Goal: Transaction & Acquisition: Purchase product/service

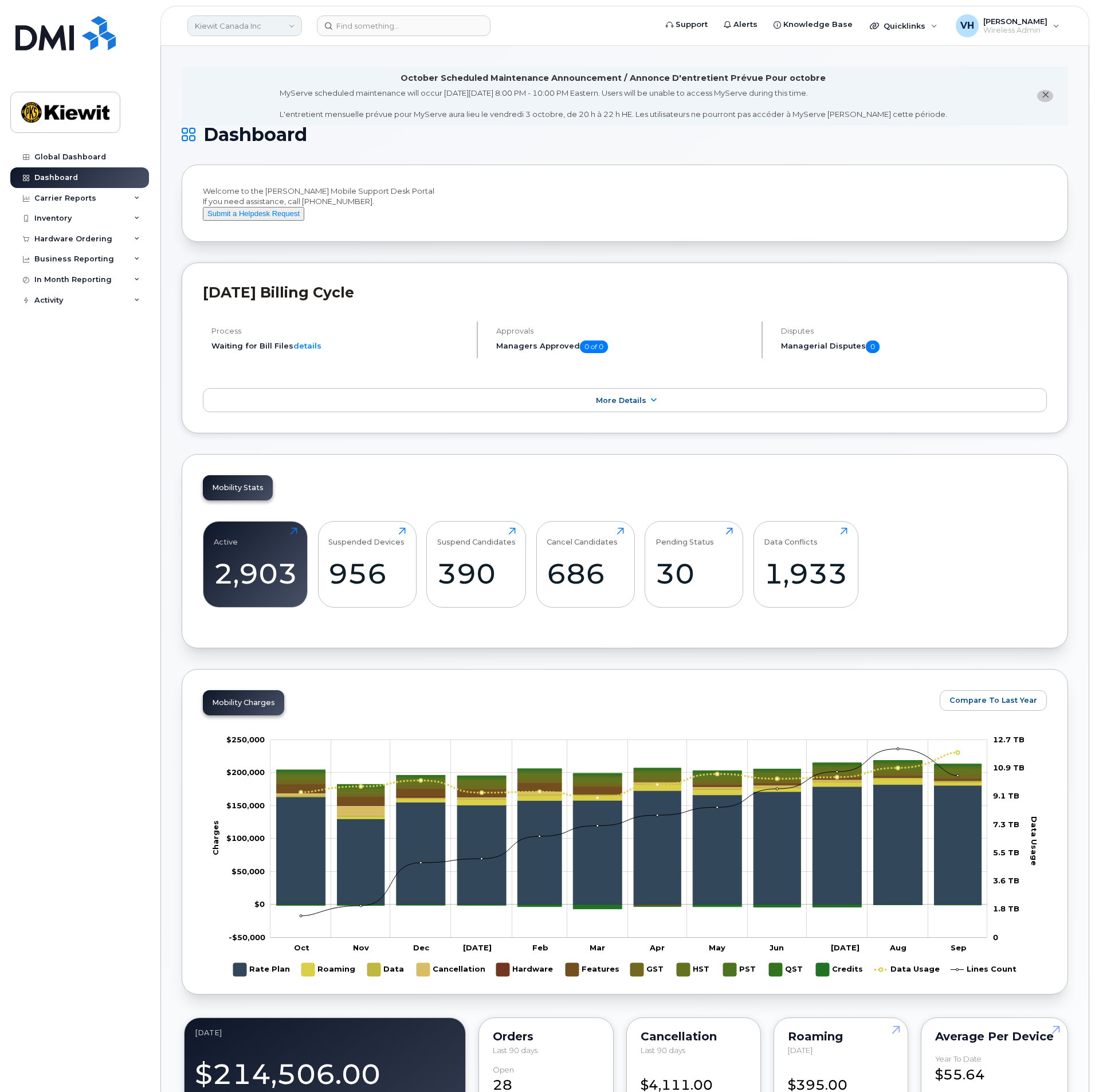
click at [232, 30] on link "Kiewit Canada Inc" at bounding box center [244, 26] width 115 height 21
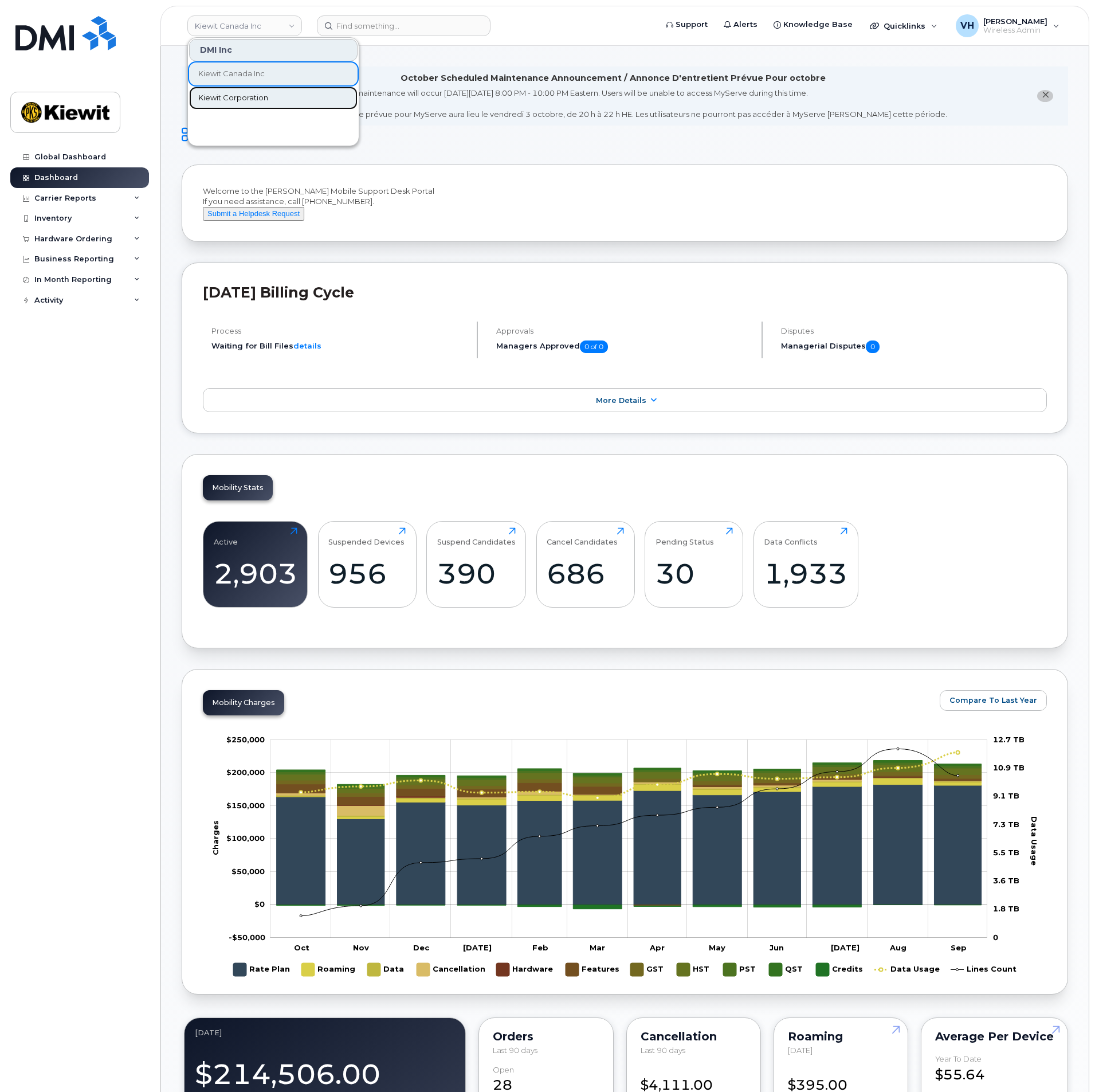
click at [245, 94] on span "Kiewit Corporation" at bounding box center [233, 98] width 70 height 12
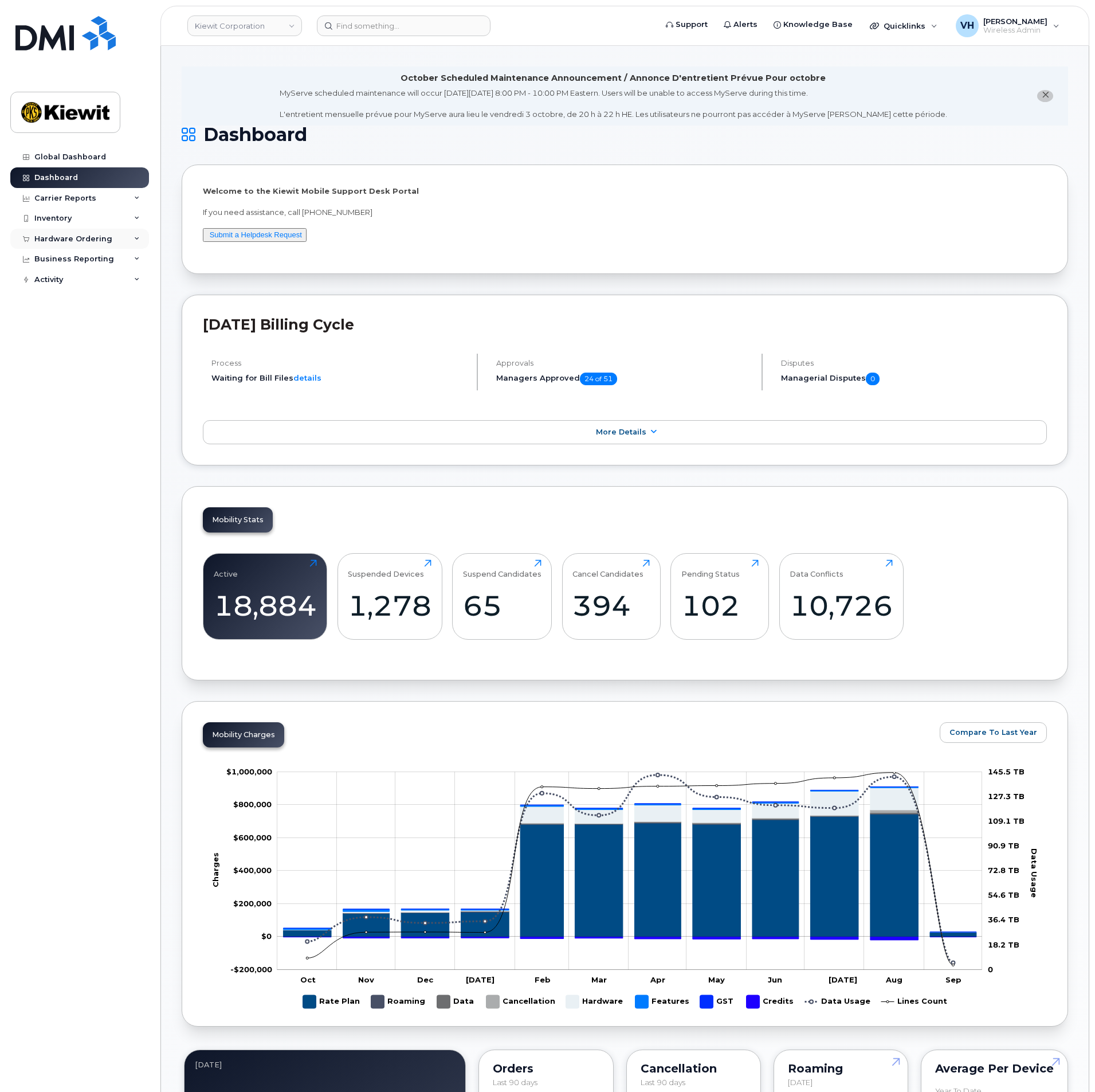
click at [90, 242] on div "Hardware Ordering" at bounding box center [73, 238] width 78 height 9
click at [45, 285] on div "Orders" at bounding box center [53, 281] width 29 height 10
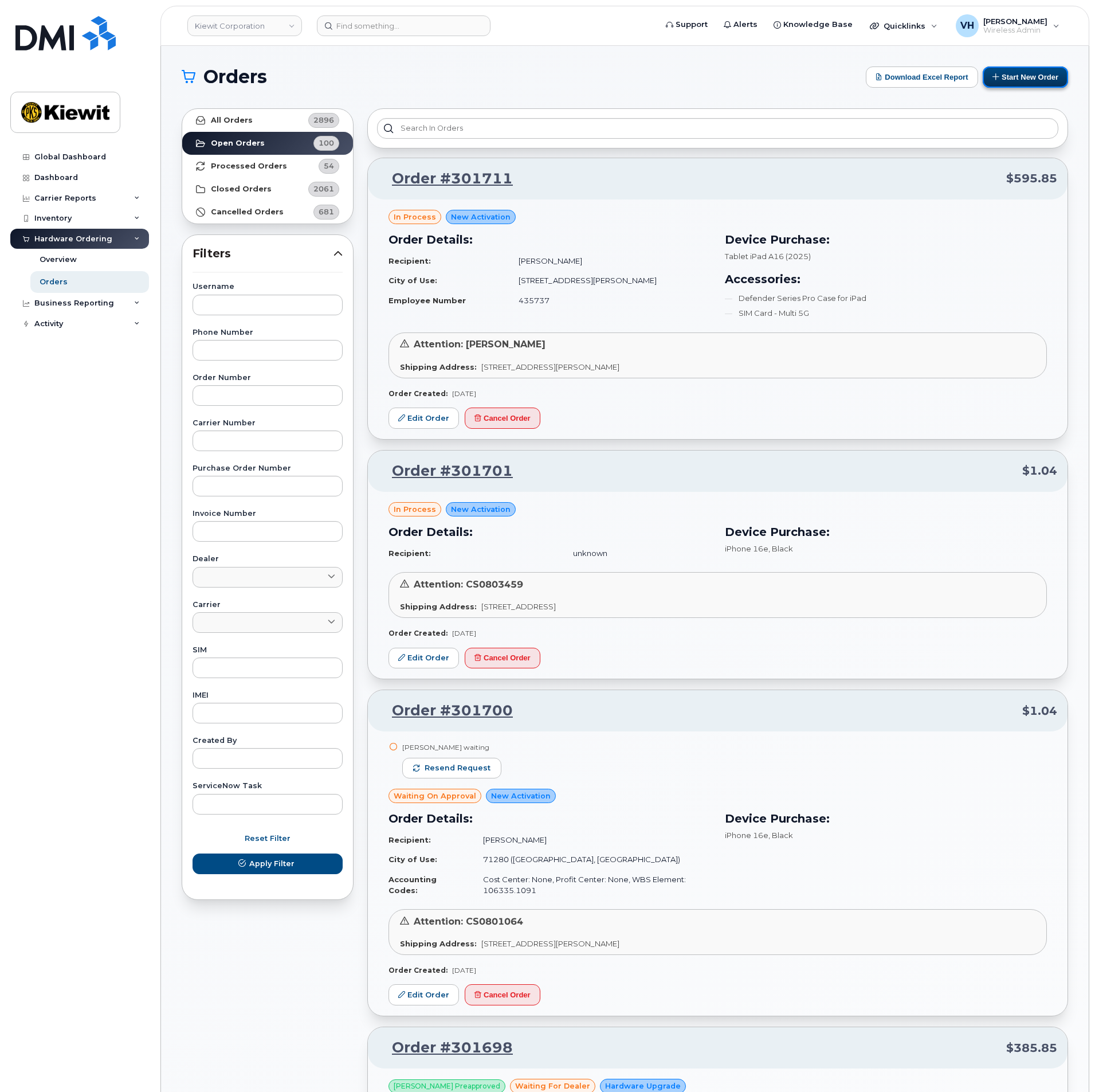
click at [1036, 79] on button "Start New Order" at bounding box center [1025, 78] width 86 height 22
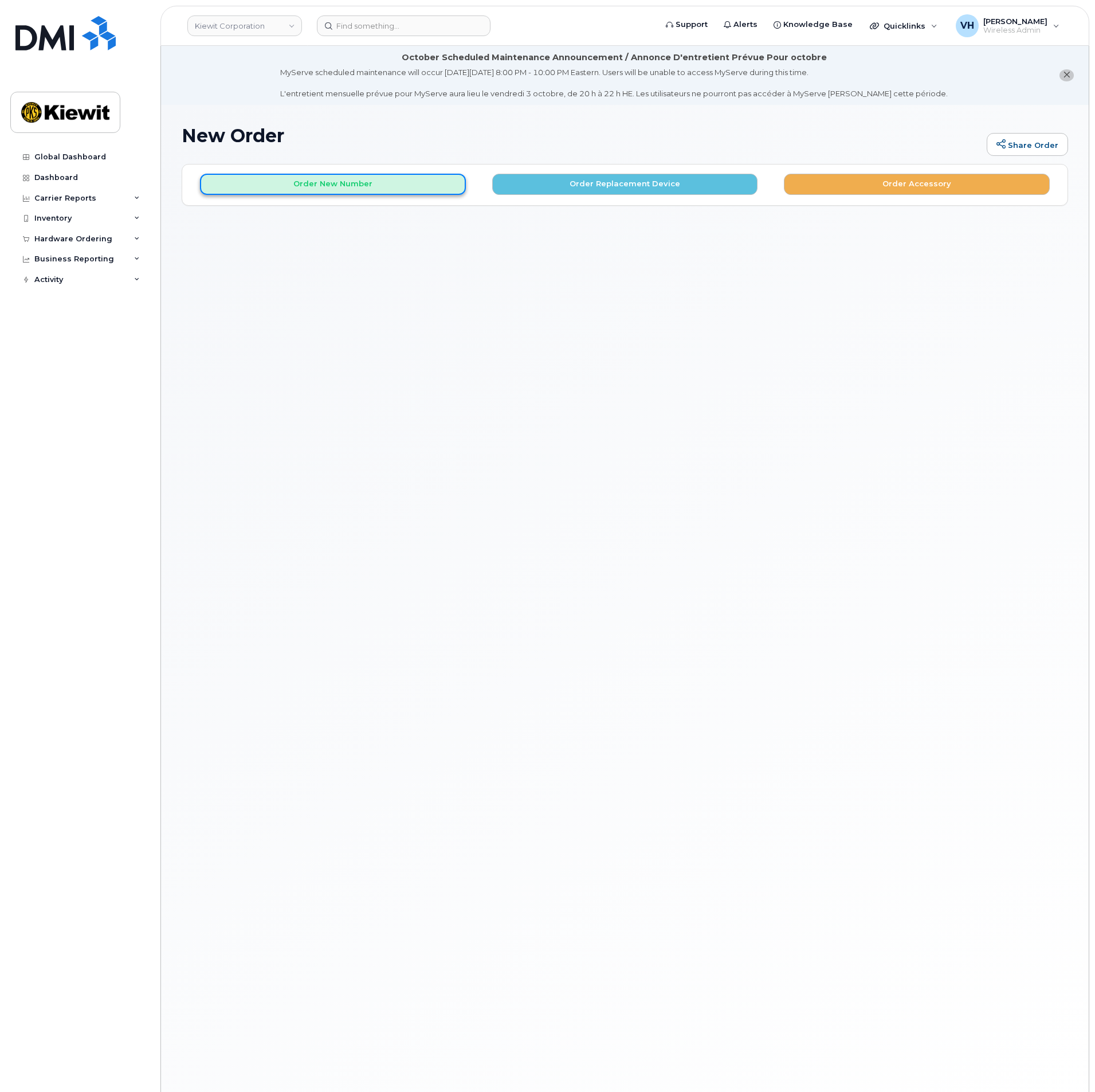
click at [402, 180] on button "Order New Number" at bounding box center [333, 185] width 266 height 22
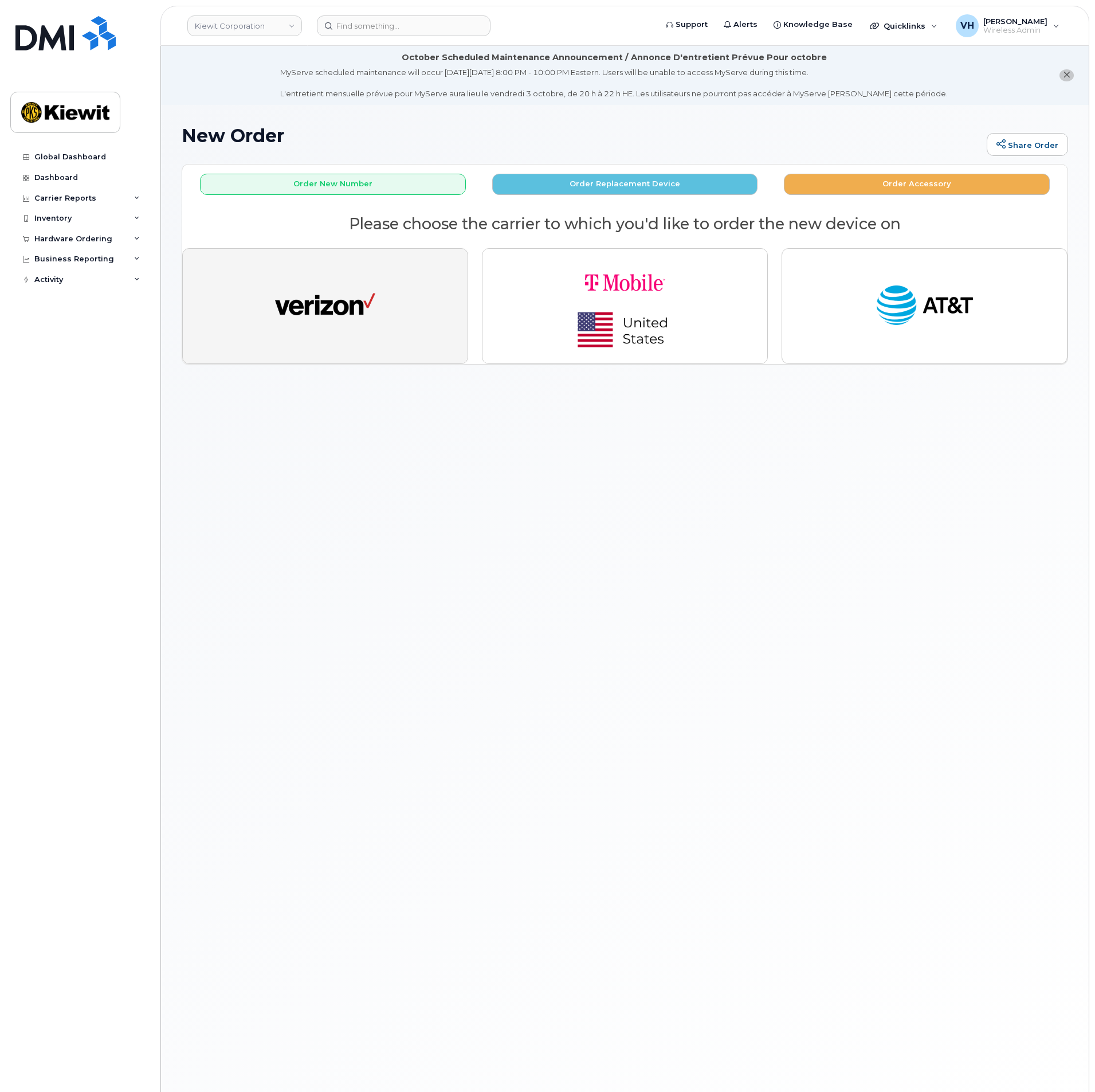
click at [373, 273] on button "button" at bounding box center [325, 306] width 286 height 116
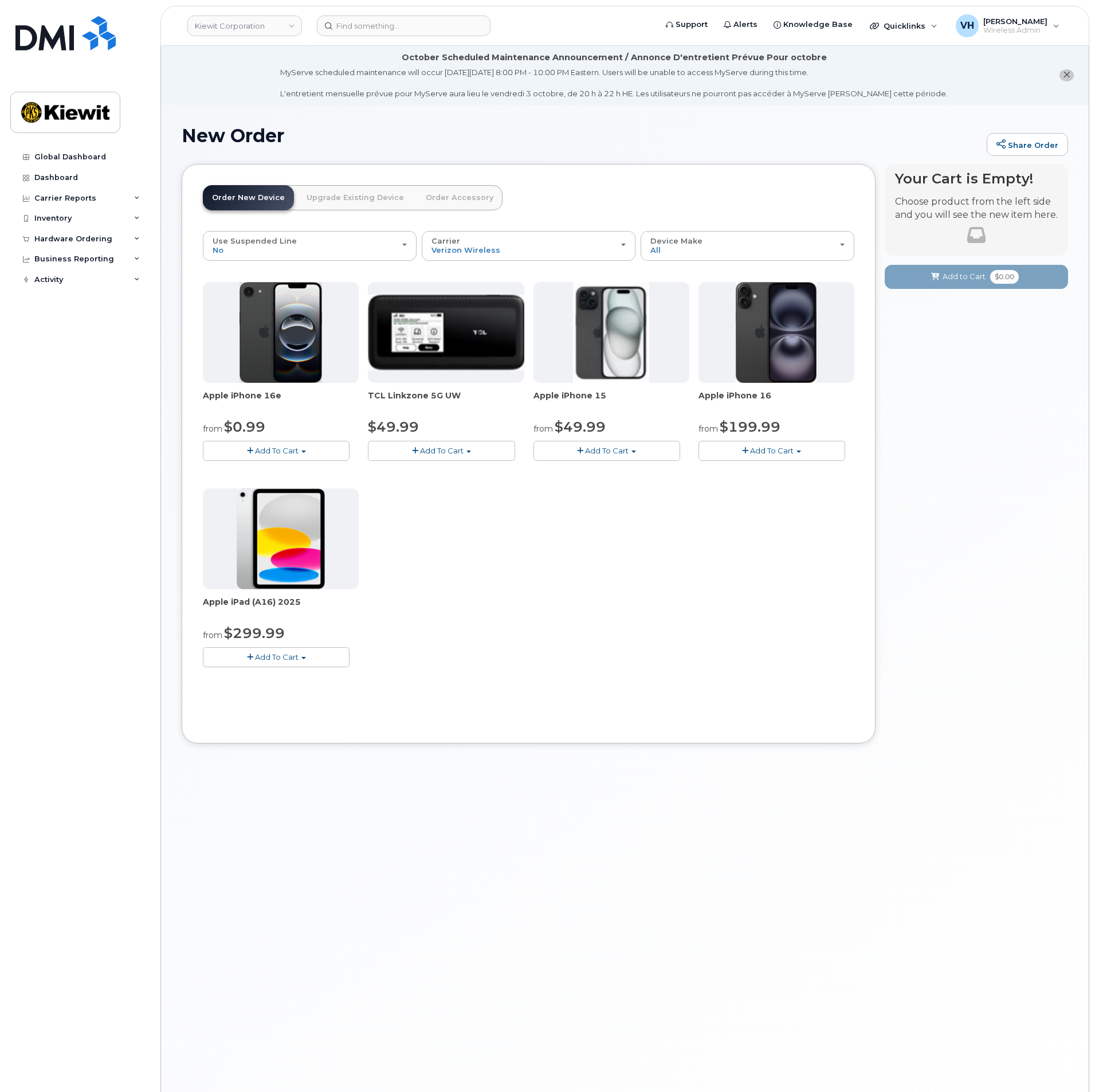
click at [315, 449] on button "Add To Cart" at bounding box center [275, 451] width 147 height 20
click at [310, 474] on link "$0.99 - 2 Year Activation (128GB)" at bounding box center [279, 471] width 148 height 15
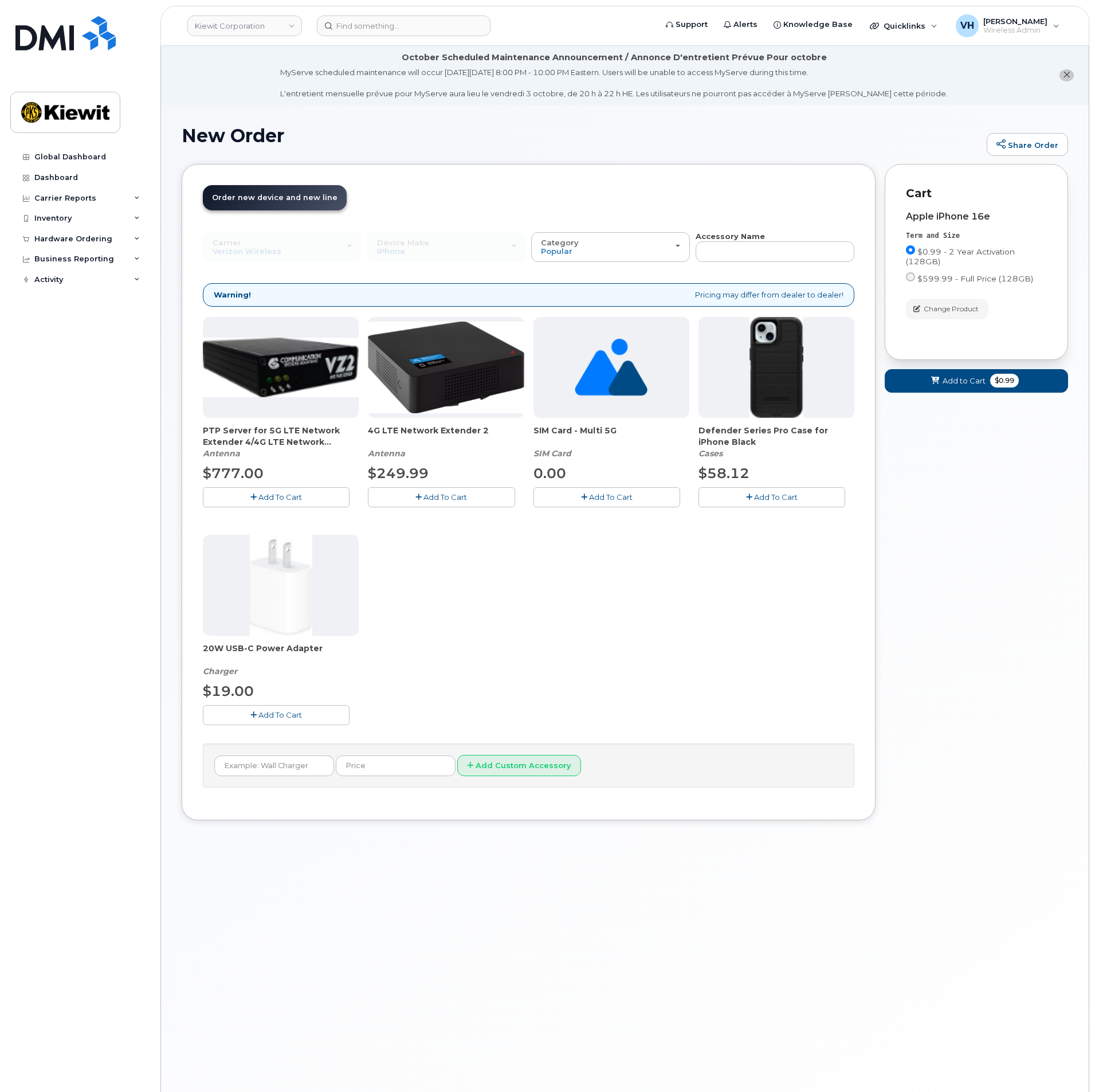
click at [760, 499] on span "Add To Cart" at bounding box center [776, 496] width 43 height 9
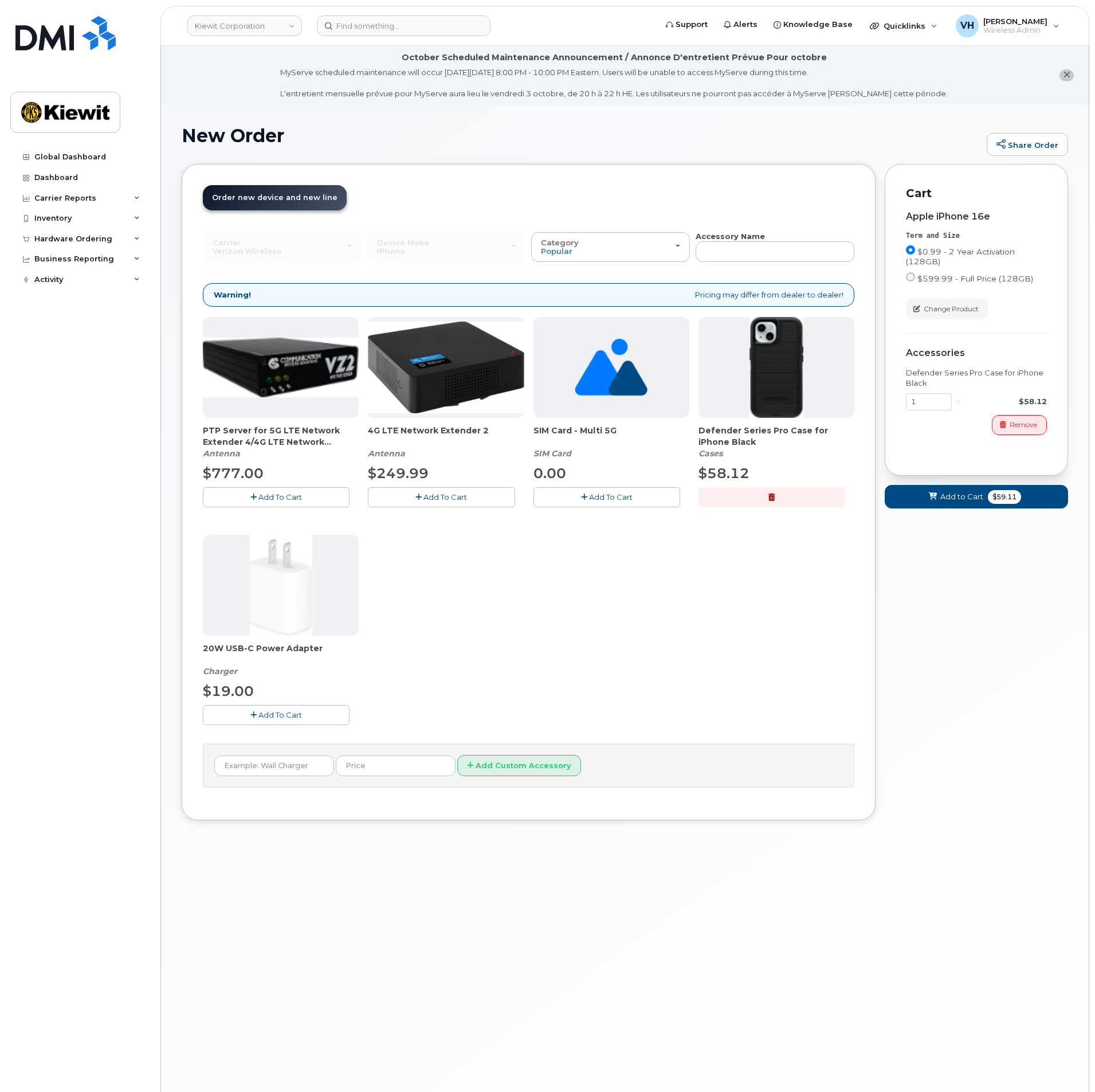
click at [252, 711] on icon "button" at bounding box center [254, 715] width 6 height 8
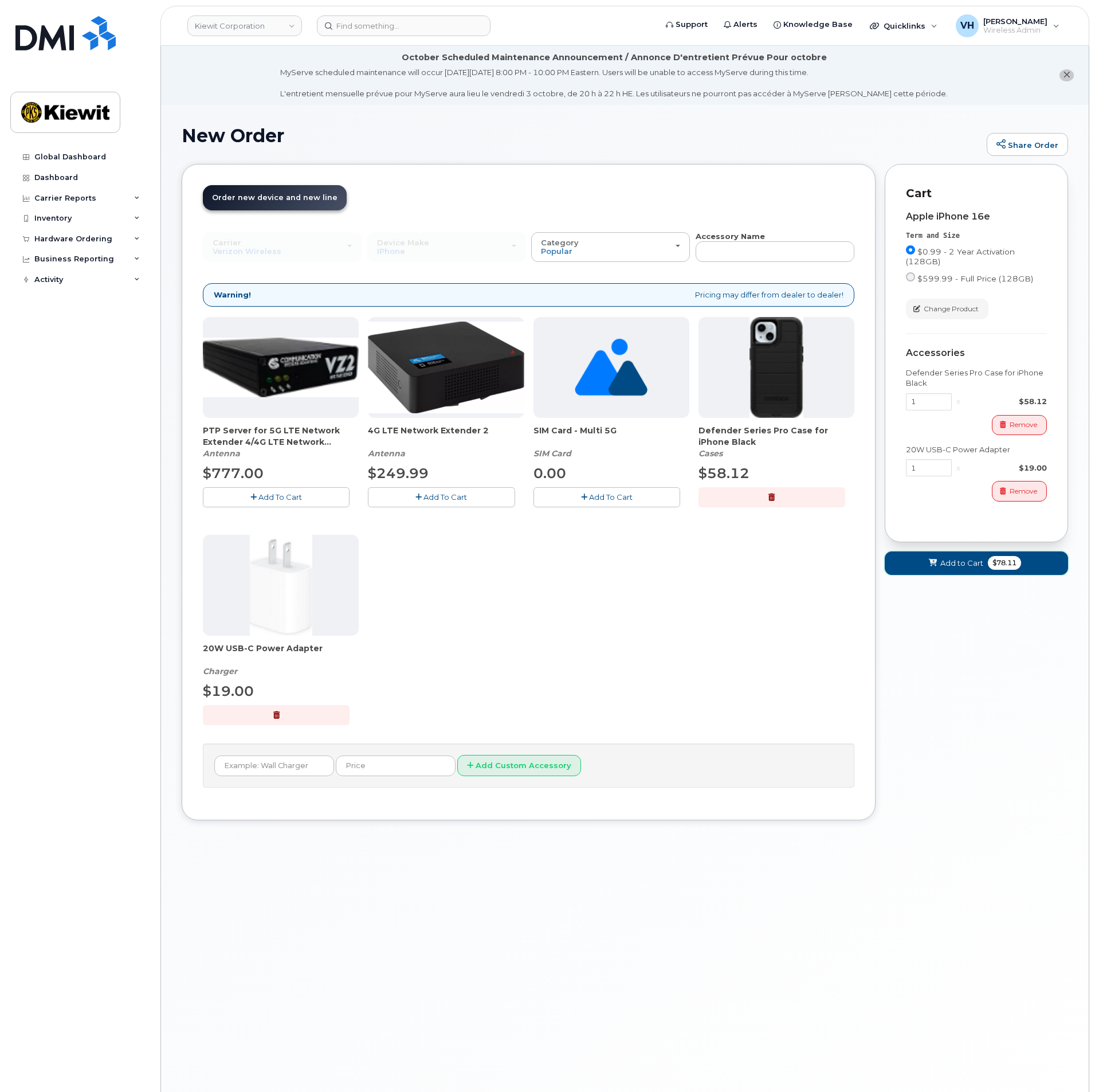
click at [992, 558] on span "$78.11" at bounding box center [1004, 563] width 33 height 14
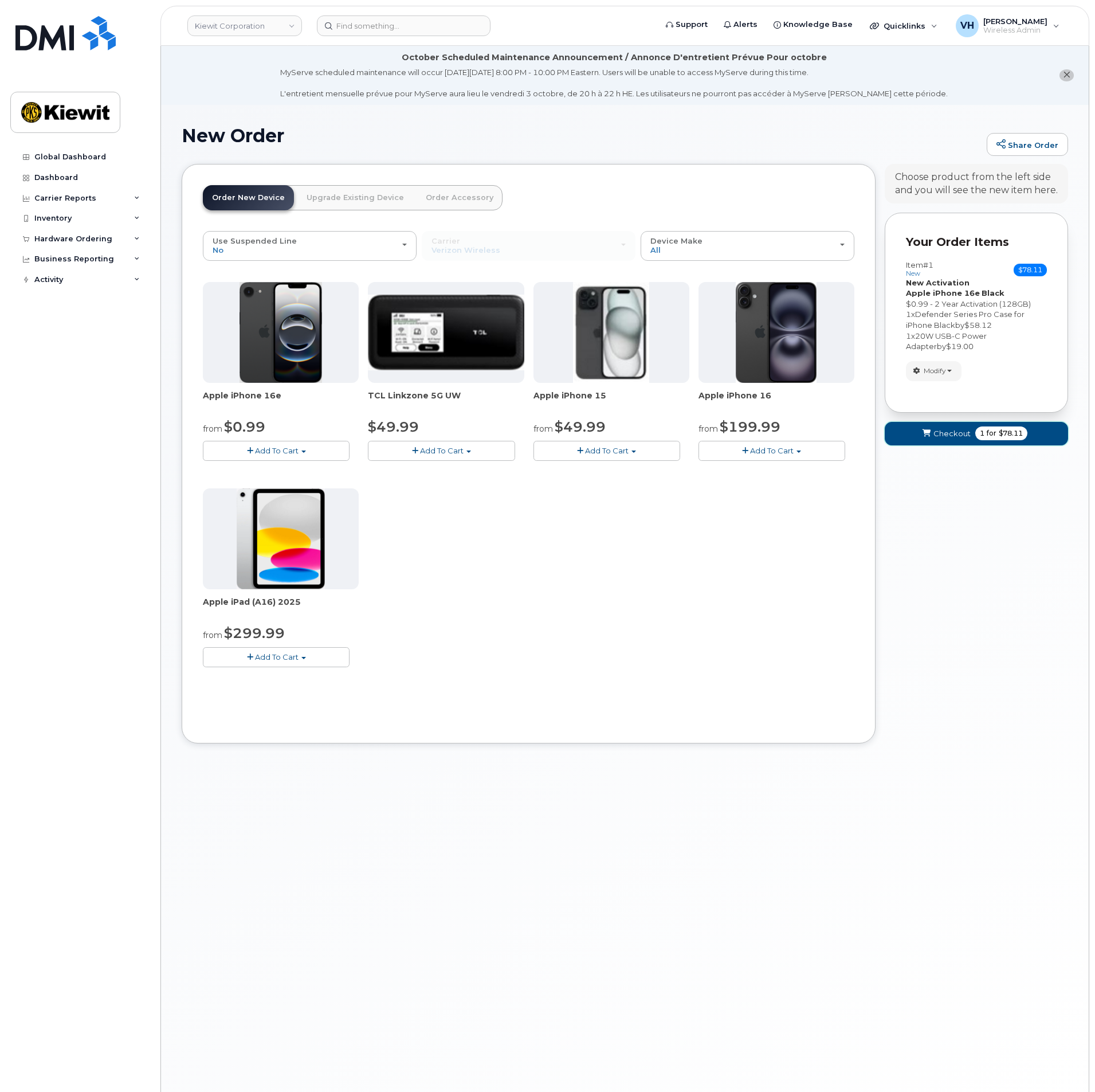
click at [947, 436] on span "Checkout" at bounding box center [952, 433] width 37 height 11
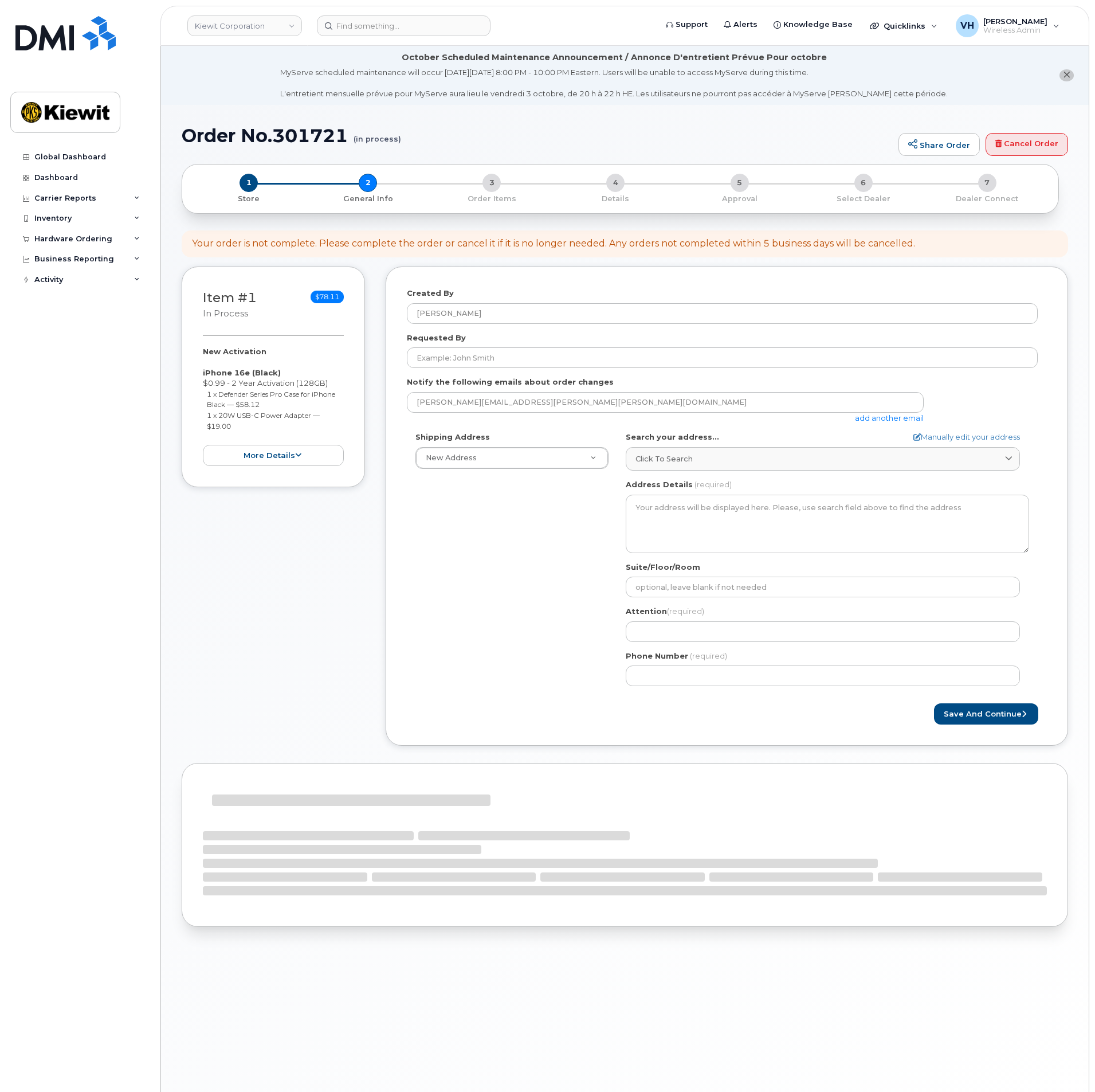
select select
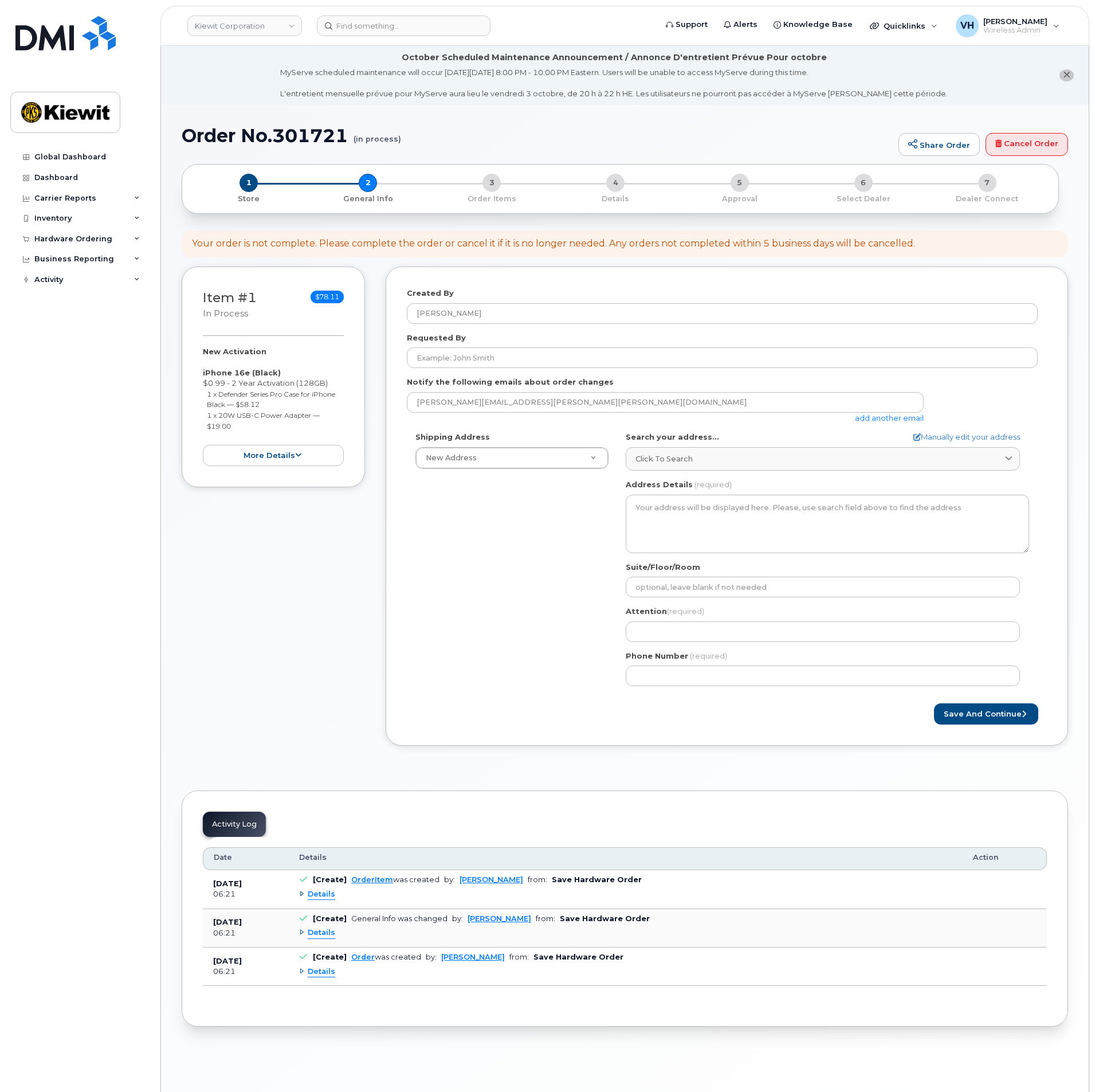
click at [866, 419] on link "add another email" at bounding box center [889, 417] width 69 height 9
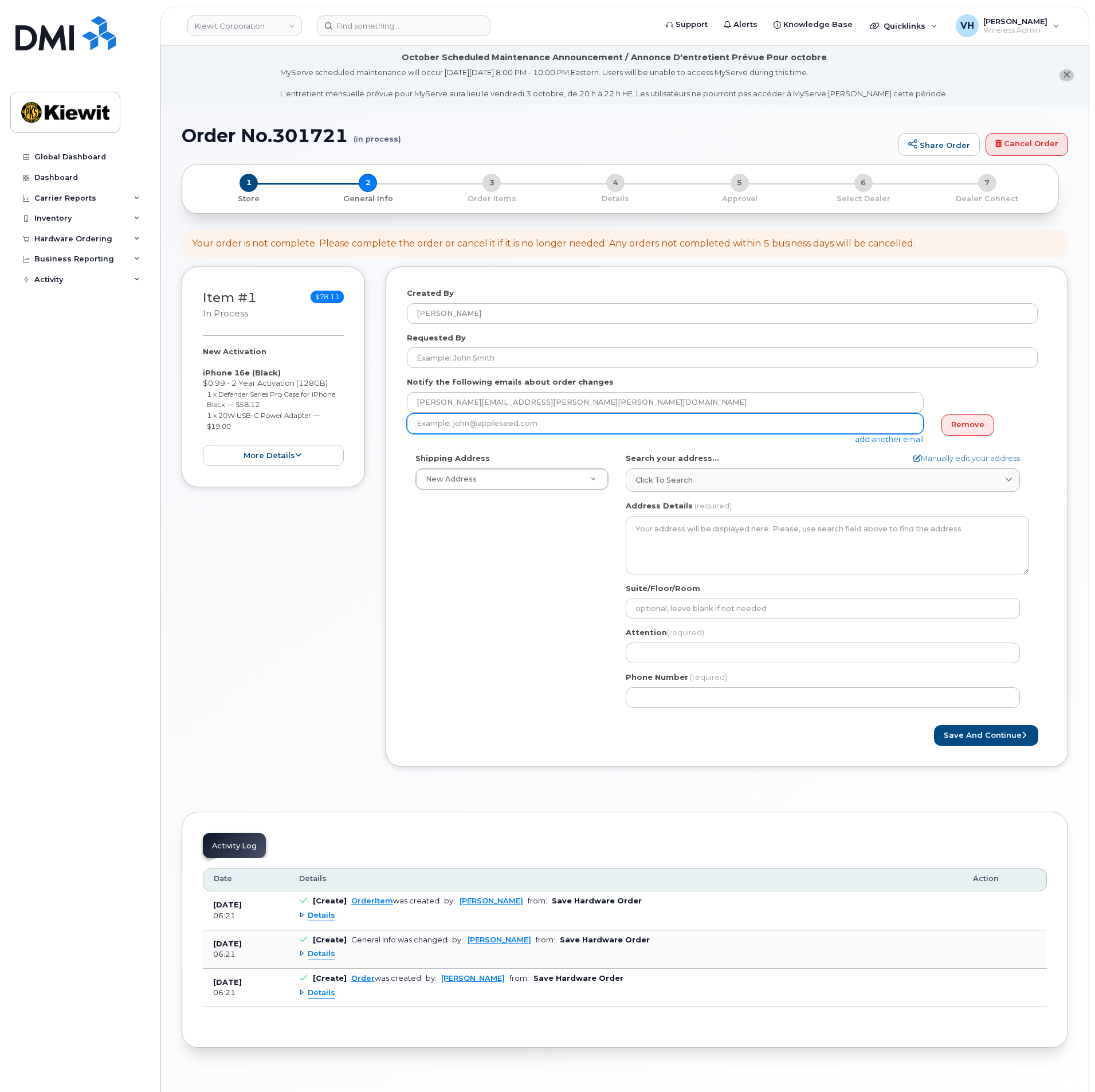
click at [610, 419] on input "email" at bounding box center [665, 423] width 517 height 21
click at [541, 429] on input "email" at bounding box center [665, 423] width 517 height 21
paste input "Daniel.McInerney@Kiewit.com"
type input "Daniel.McInerney@Kiewit.com"
click at [968, 456] on link "Manually edit your address" at bounding box center [967, 457] width 106 height 11
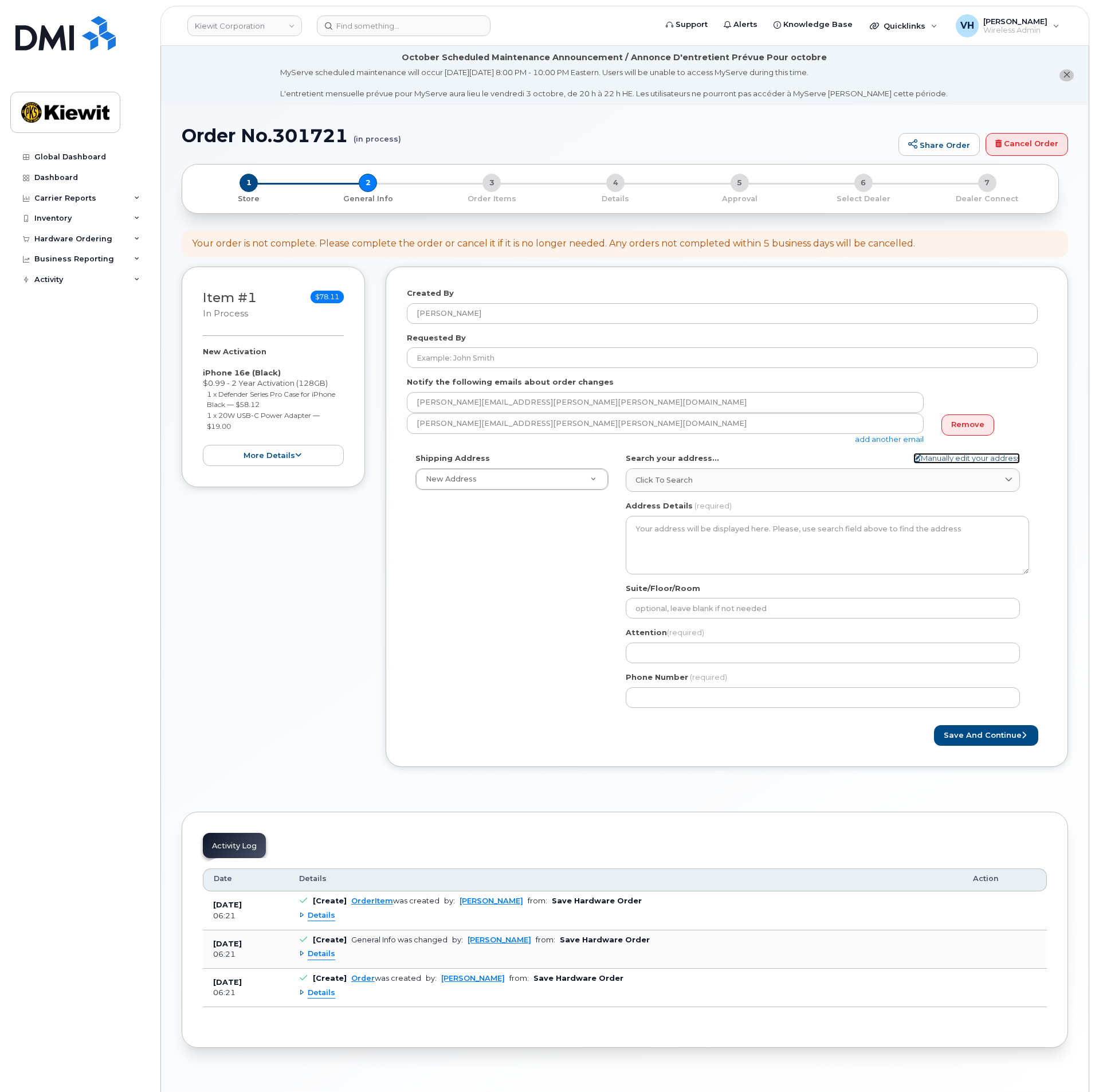
select select
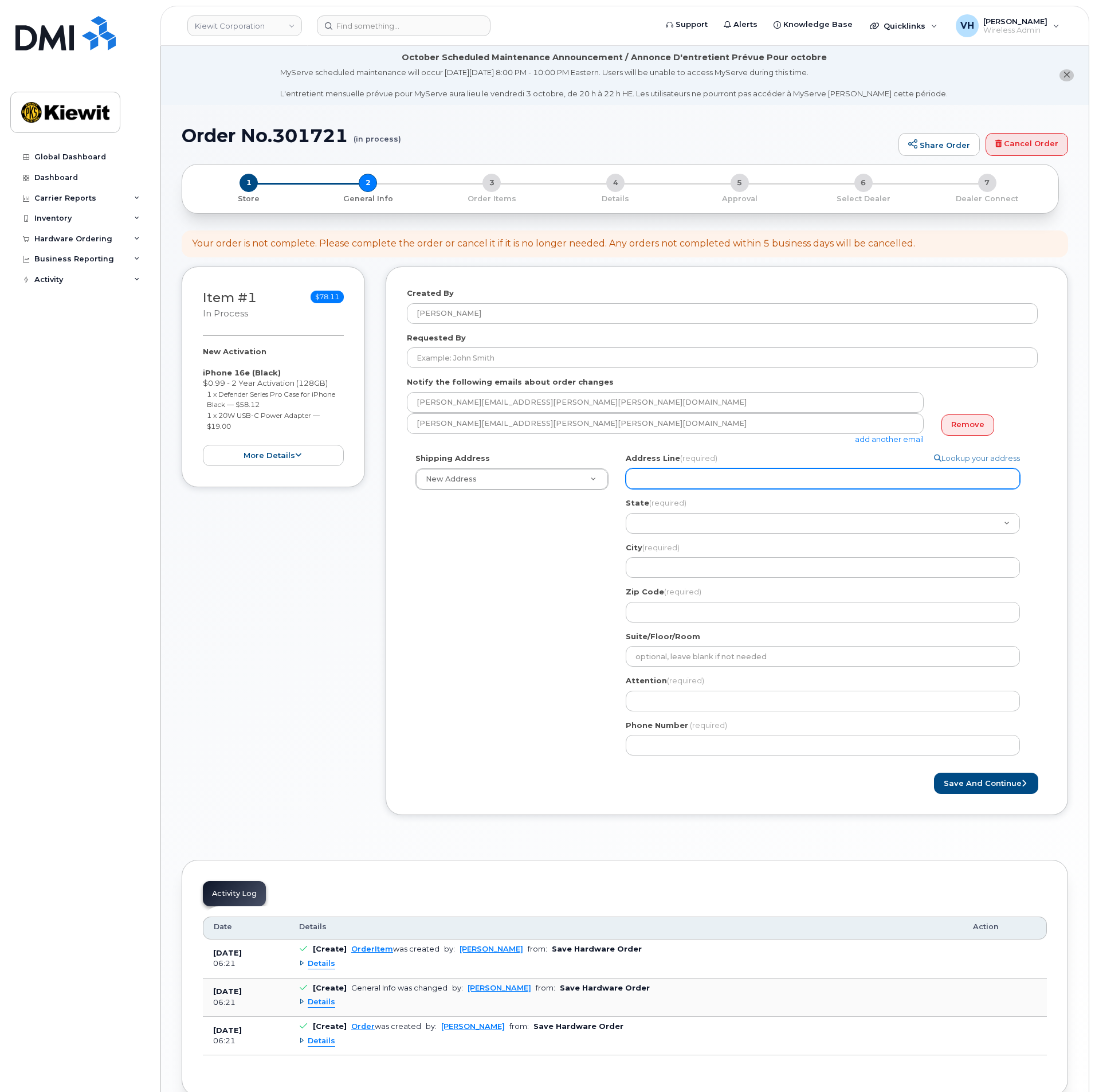
click at [711, 479] on input "Address Line (required)" at bounding box center [822, 478] width 395 height 21
paste input "4811 Co Hwy H"
select select
type input "4811 Co Hwy H"
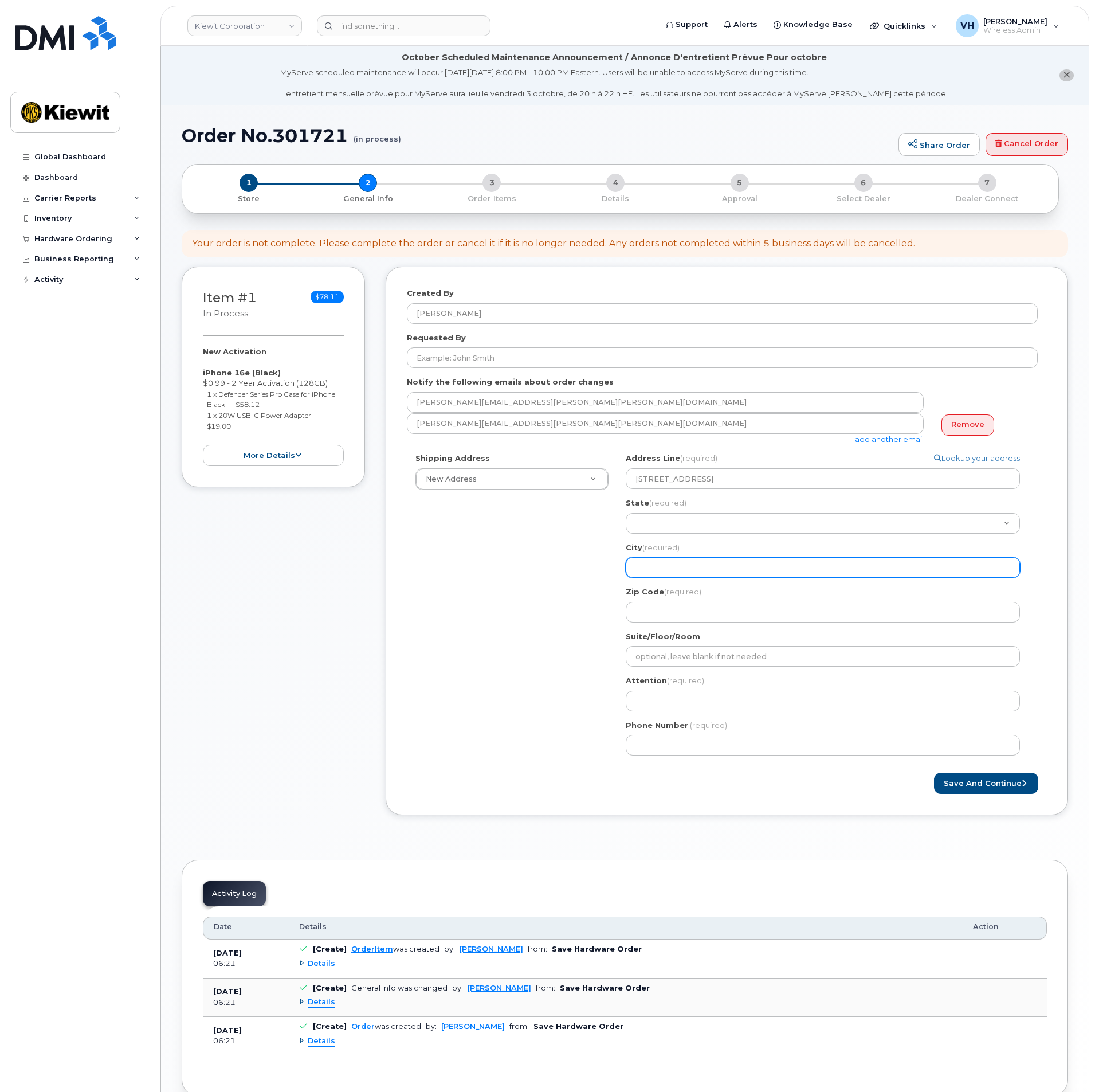
drag, startPoint x: 642, startPoint y: 569, endPoint x: 823, endPoint y: 511, distance: 190.1
click at [643, 569] on input "City (required)" at bounding box center [822, 567] width 395 height 21
paste input "Mt Pleasant"
select select
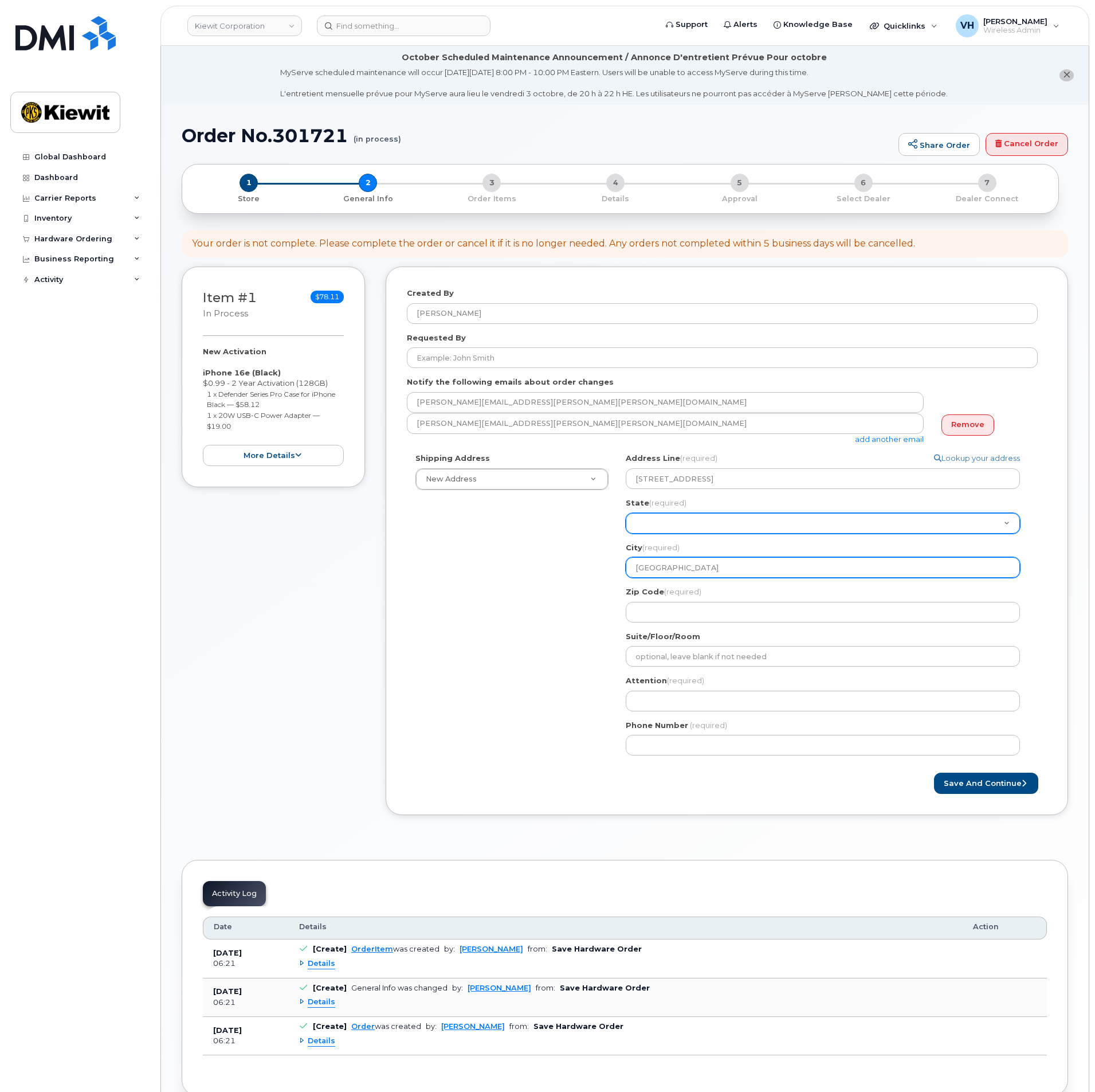
type input "Mt Pleasant"
click at [827, 525] on select "Alabama Alaska American Samoa Arizona Arkansas California Colorado Connecticut …" at bounding box center [822, 522] width 395 height 21
select select "ID"
select select
click at [678, 525] on select "Alabama Alaska American Samoa Arizona Arkansas California Colorado Connecticut …" at bounding box center [822, 522] width 395 height 21
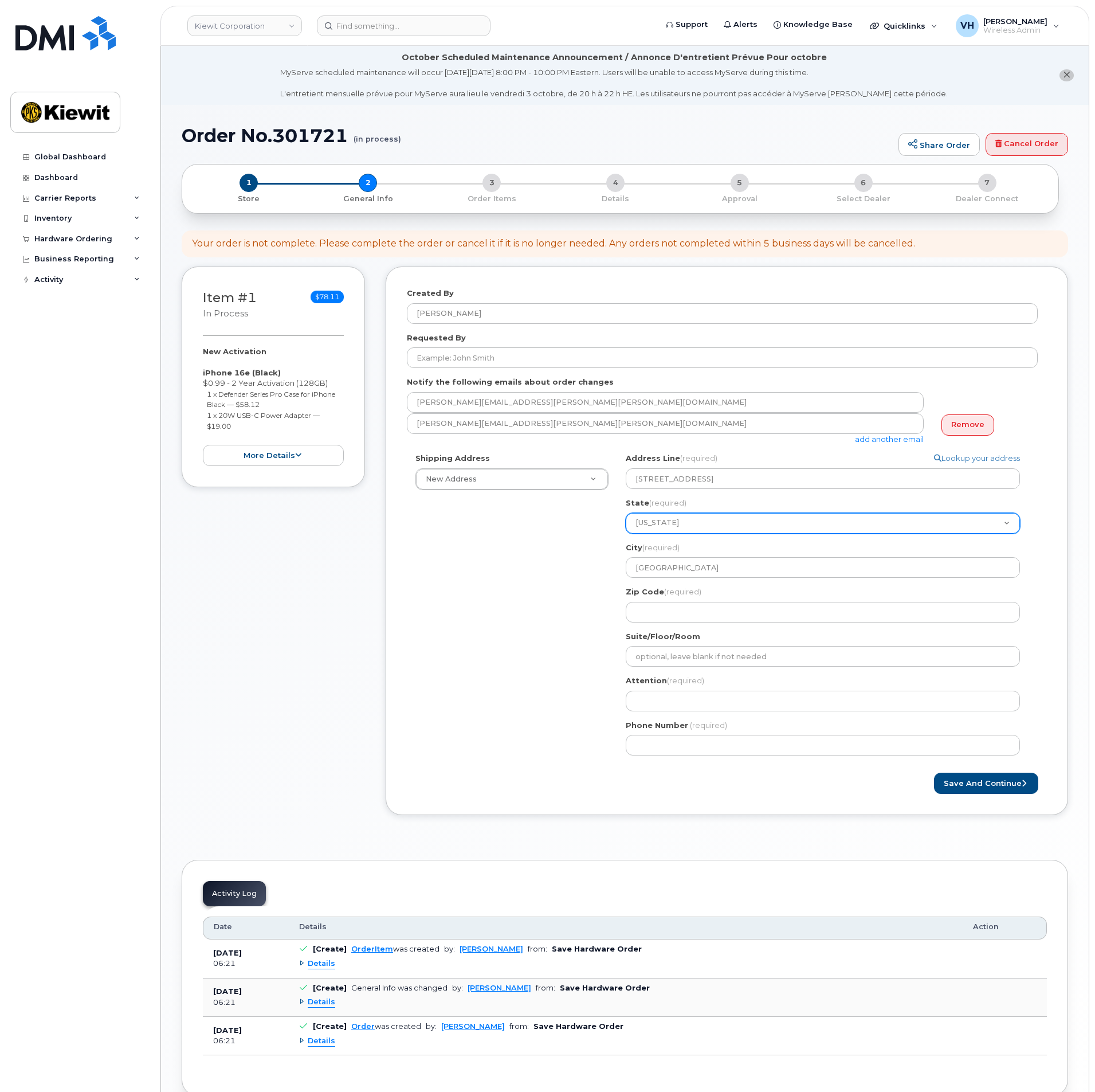
click at [675, 525] on select "Alabama Alaska American Samoa Arizona Arkansas California Colorado Connecticut …" at bounding box center [822, 522] width 395 height 21
select select "WI"
click at [626, 513] on select "Alabama Alaska American Samoa Arizona Arkansas California Colorado Connecticut …" at bounding box center [822, 522] width 395 height 21
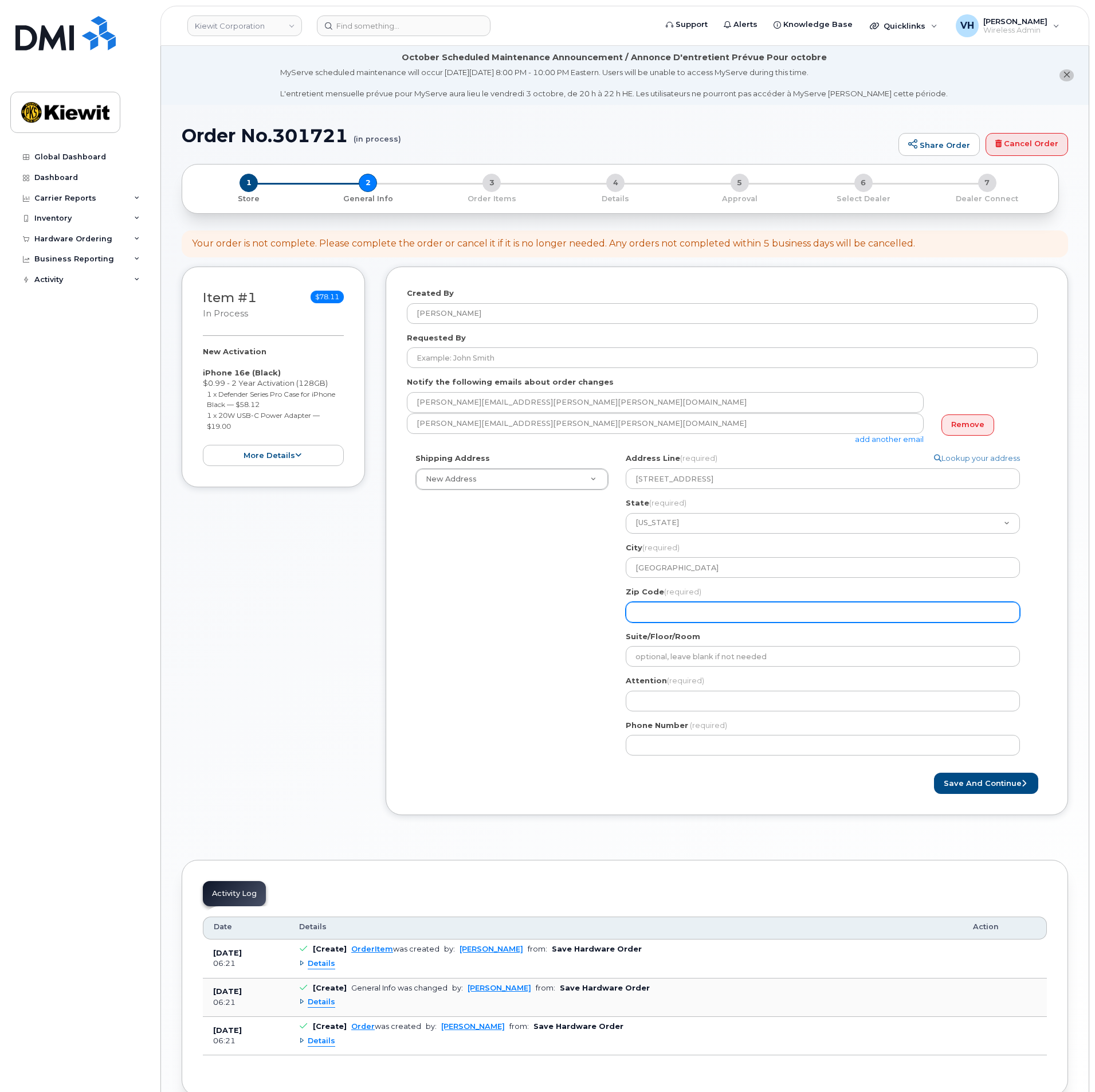
click at [657, 605] on input "Zip Code (required)" at bounding box center [822, 612] width 395 height 21
paste input "53177"
select select
type input "53177"
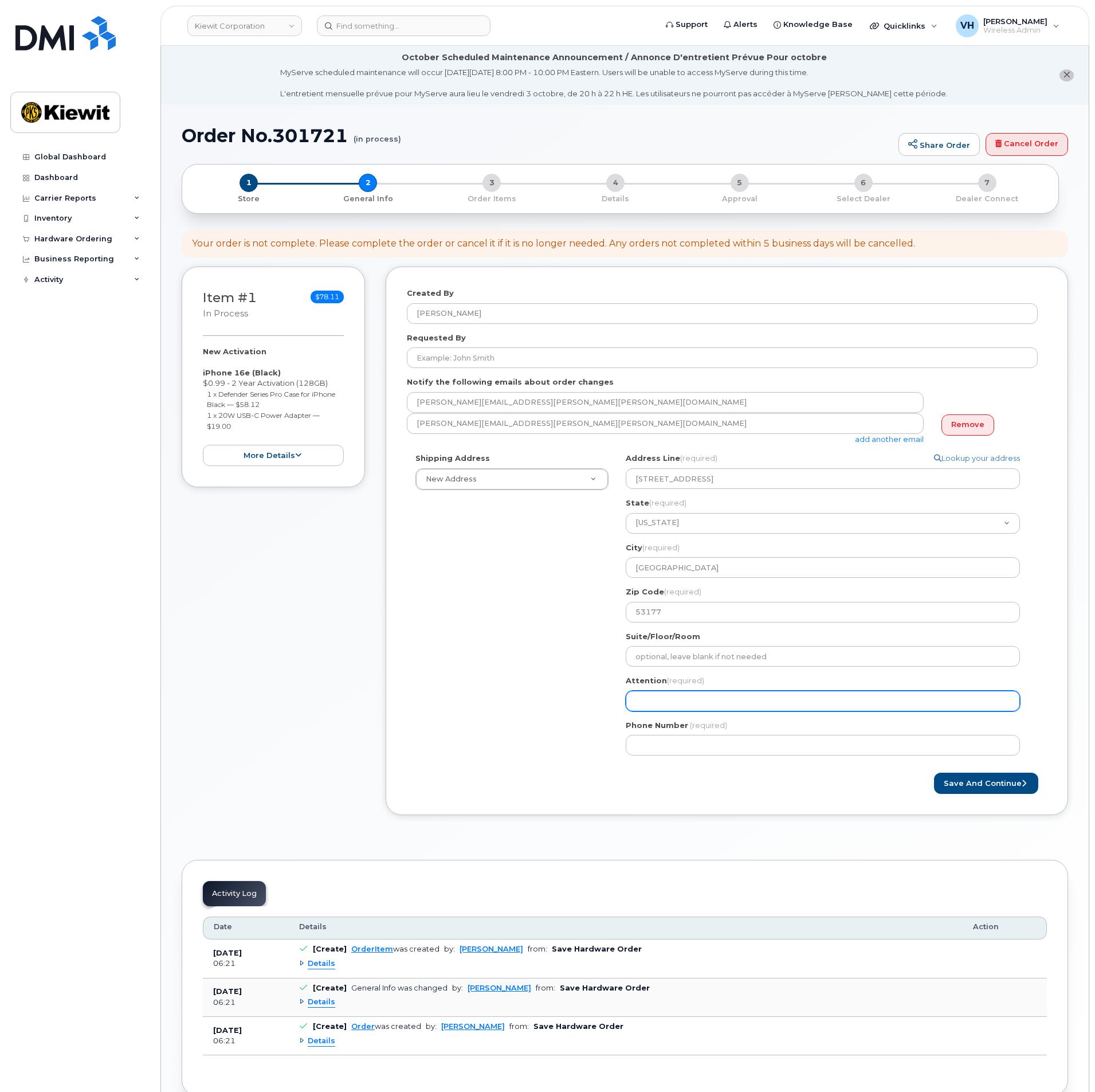
click at [648, 703] on input "Attention (required)" at bounding box center [822, 700] width 395 height 21
paste input "Daniel.McInerney"
type input "Daniel.McInerney"
click at [661, 700] on input "Daniel.McInerney" at bounding box center [822, 700] width 395 height 21
select select
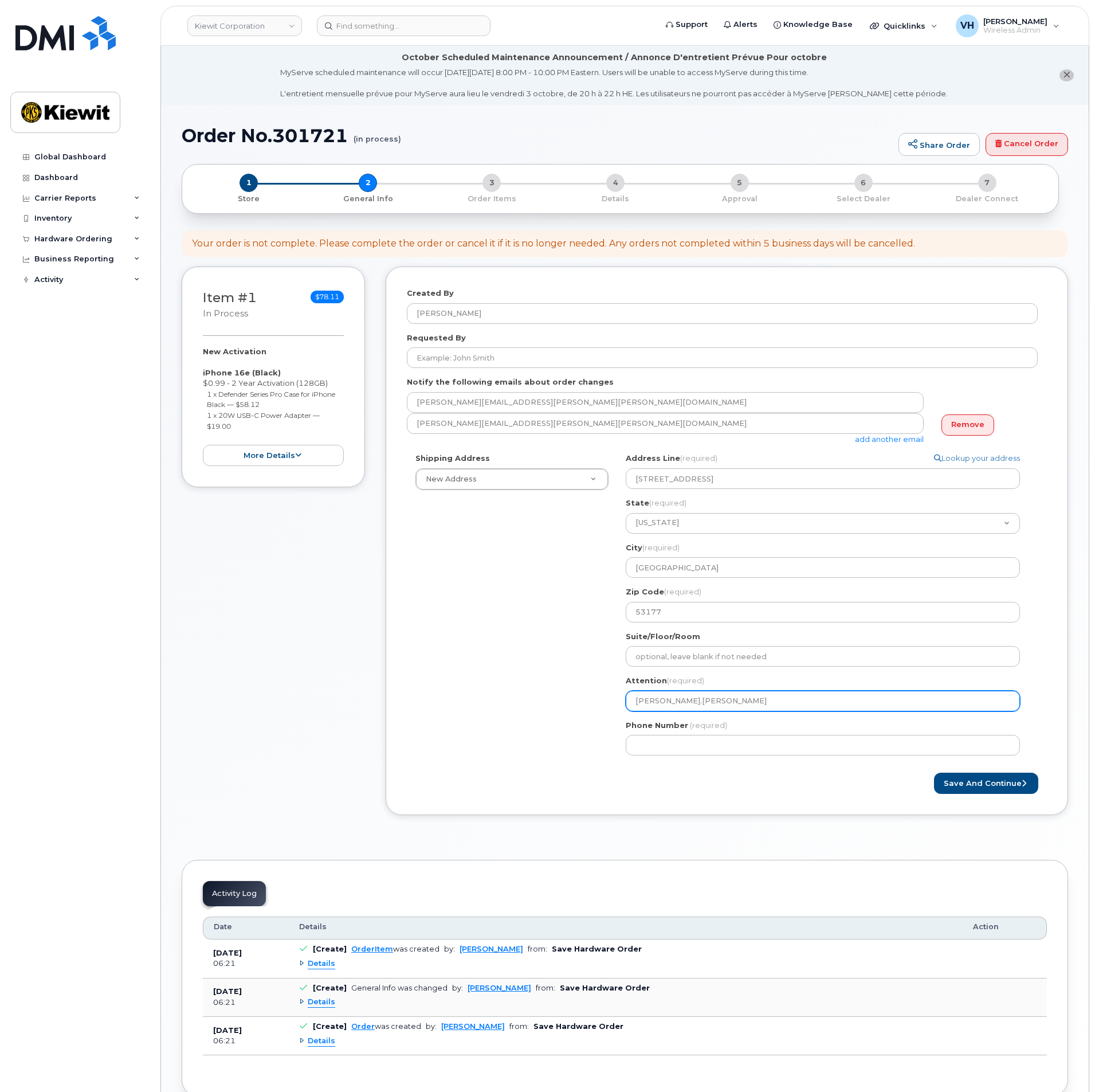
type input "DanielMcInerney"
select select
type input "Daniel McInerney"
click at [765, 703] on input "Daniel McInerney" at bounding box center [822, 700] width 395 height 21
select select
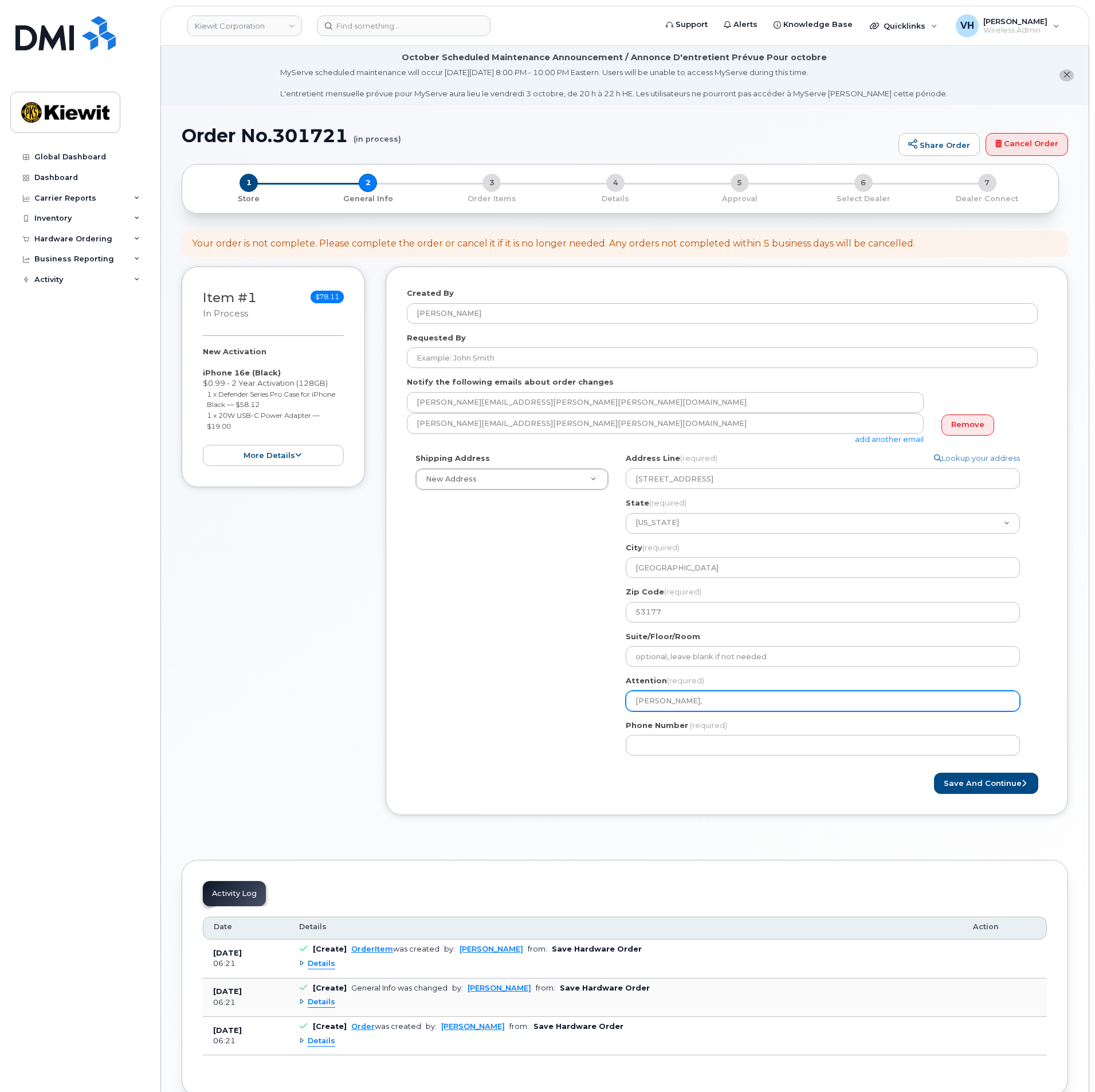
type input "Daniel McInerney,"
click at [742, 705] on input "Daniel McInerney," at bounding box center [822, 700] width 395 height 21
paste input "[PERSON_NAME].[PERSON_NAME]"
select select
type input "Daniel McInerney, Renae.Hartman"
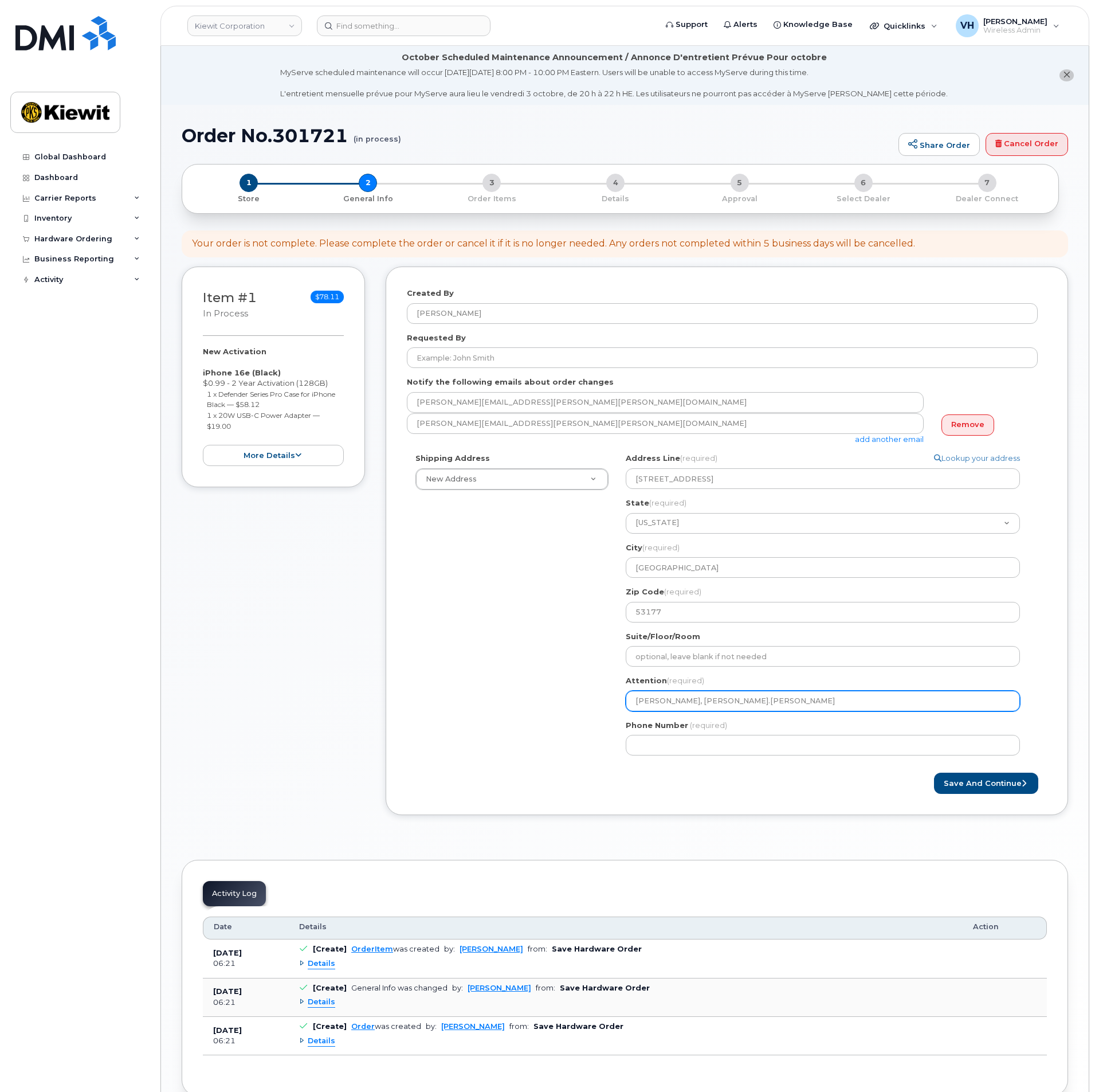
click at [730, 705] on input "Daniel McInerney, Renae.Hartman" at bounding box center [822, 700] width 395 height 21
select select
type input "Daniel McInerney, RenaeHartman"
select select
type input "[PERSON_NAME], [PERSON_NAME]"
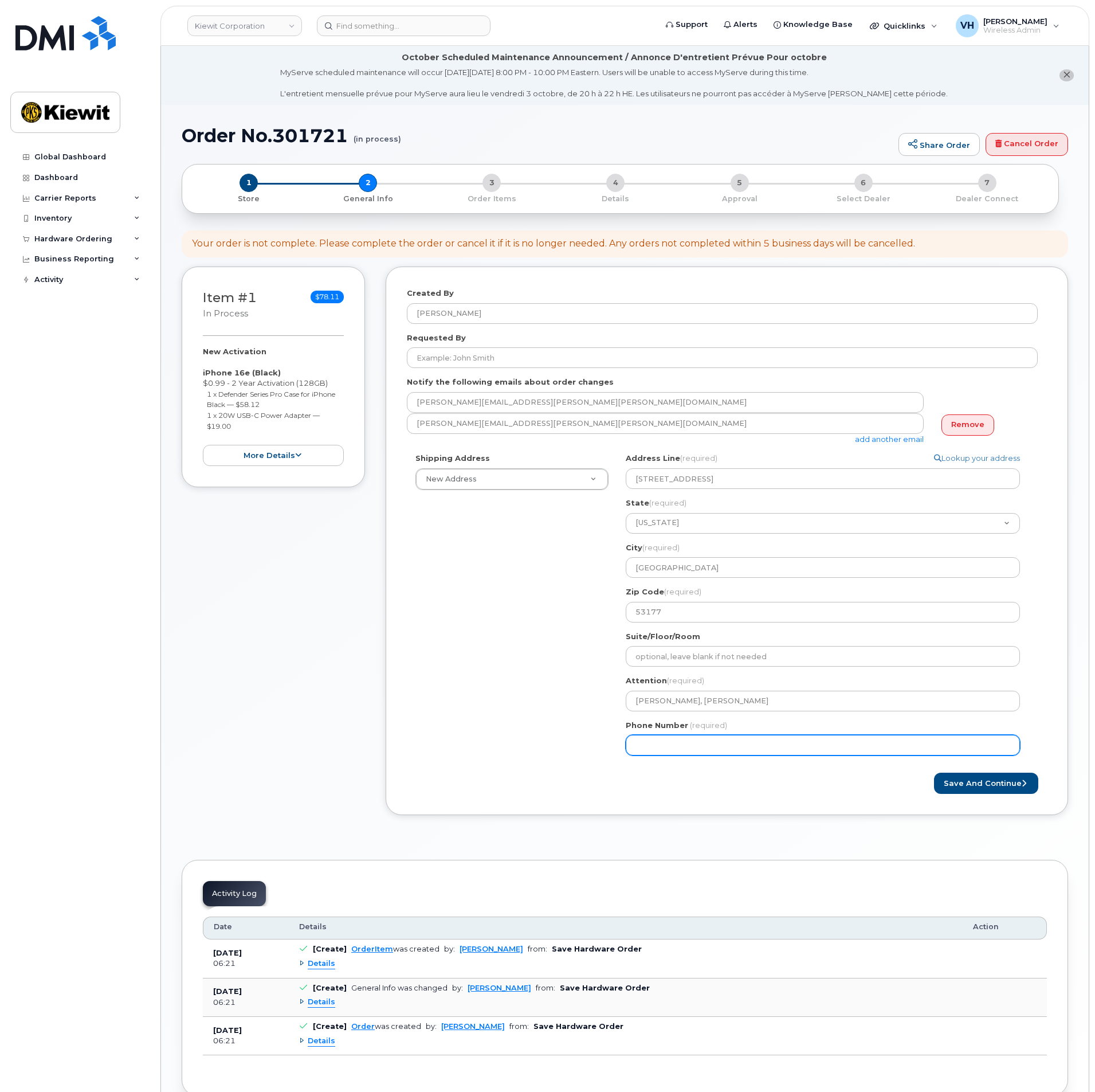
click at [712, 739] on input "Phone Number" at bounding box center [822, 745] width 395 height 21
type input "8777727707"
select select
click at [962, 781] on button "Save and Continue" at bounding box center [987, 783] width 104 height 22
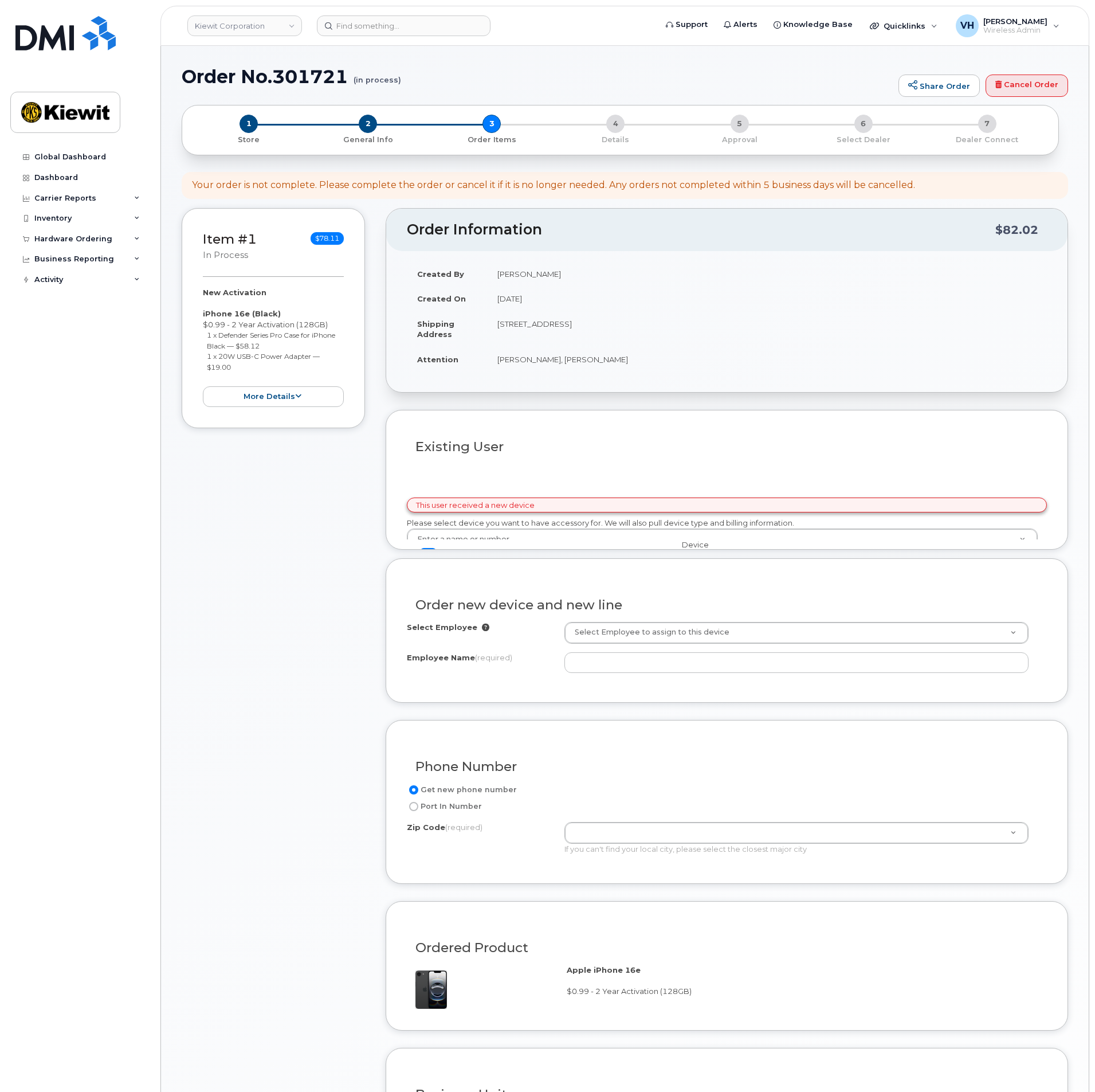
select select
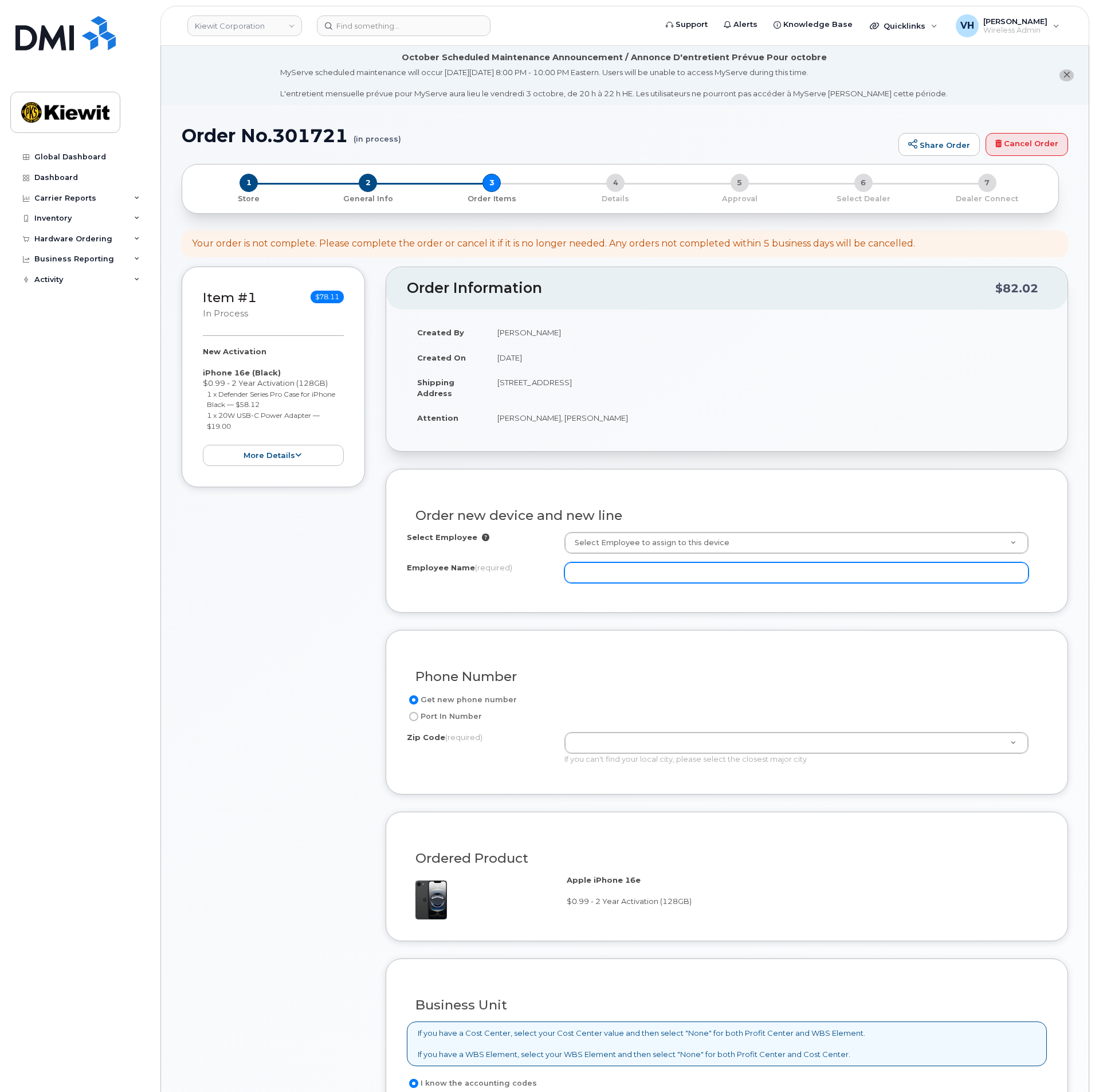
click at [646, 572] on input "Employee Name (required)" at bounding box center [797, 572] width 464 height 21
paste input "[PERSON_NAME].[PERSON_NAME]"
click at [602, 575] on input "[PERSON_NAME].[PERSON_NAME]" at bounding box center [797, 572] width 464 height 21
type input "[PERSON_NAME]"
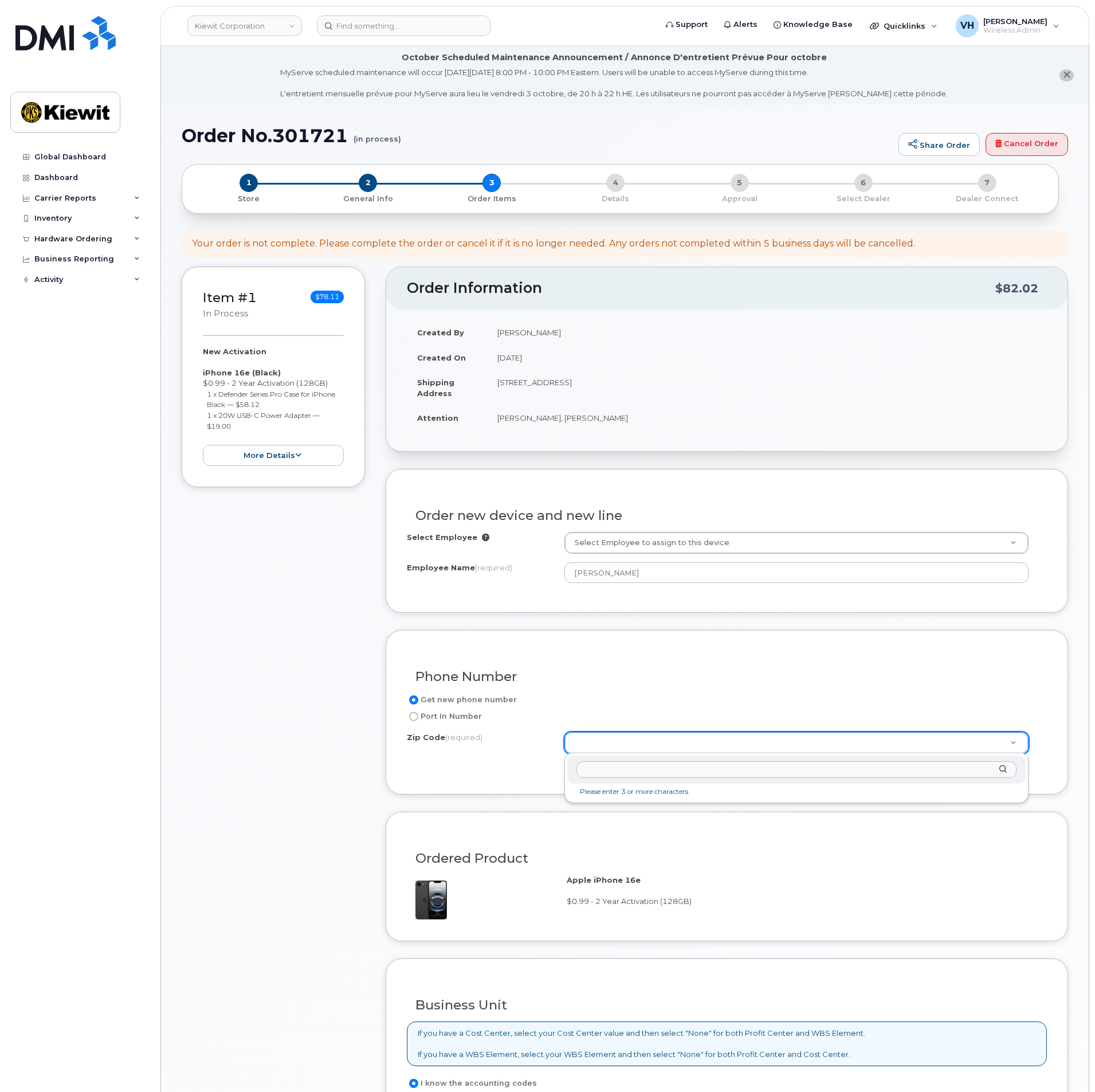
drag, startPoint x: 633, startPoint y: 738, endPoint x: 638, endPoint y: 739, distance: 5.1
type input "53177"
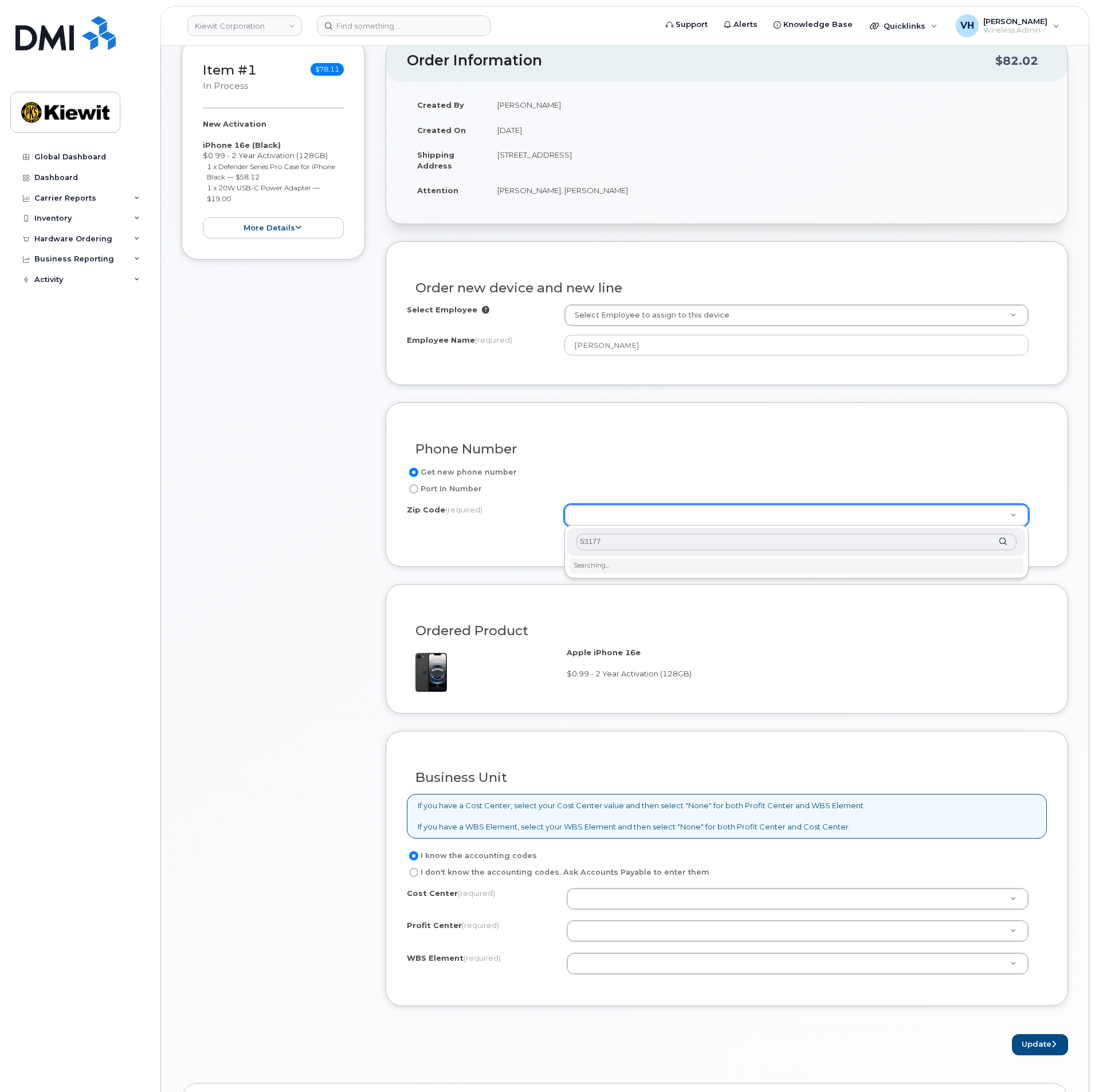
scroll to position [258, 0]
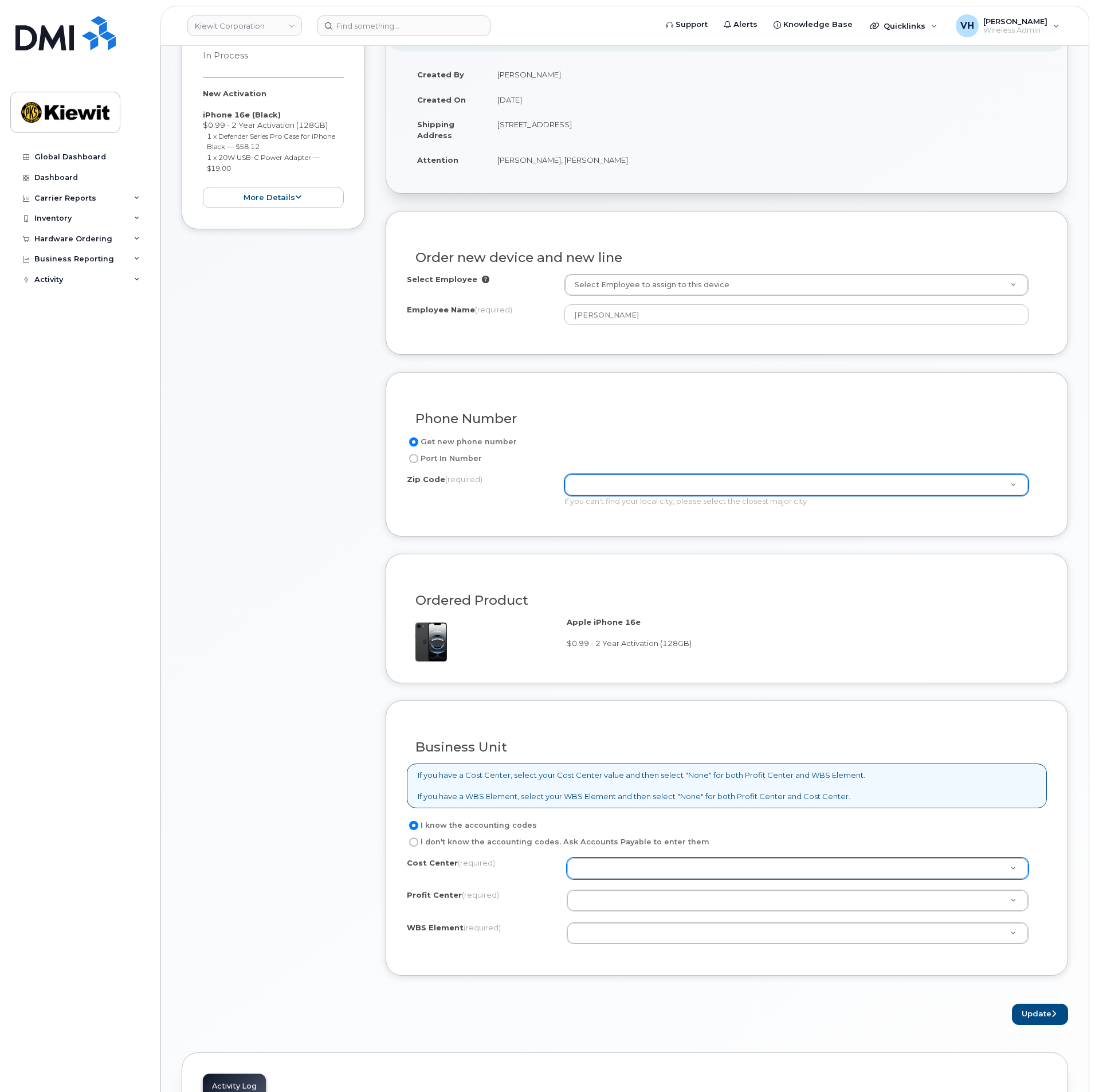
type input "n"
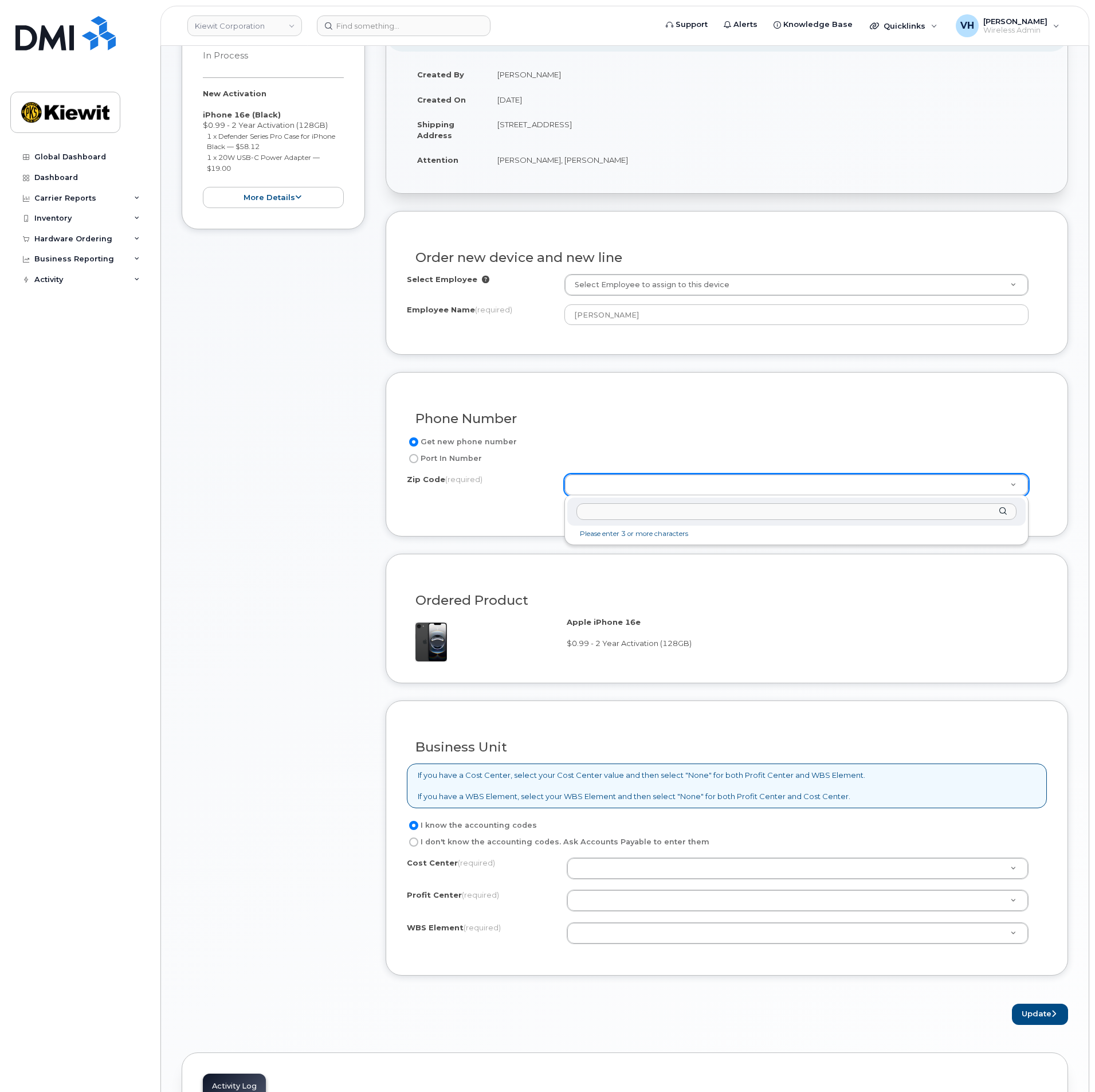
paste input "53177"
type input "53177"
type input "53177 (Sturtevant, WI)"
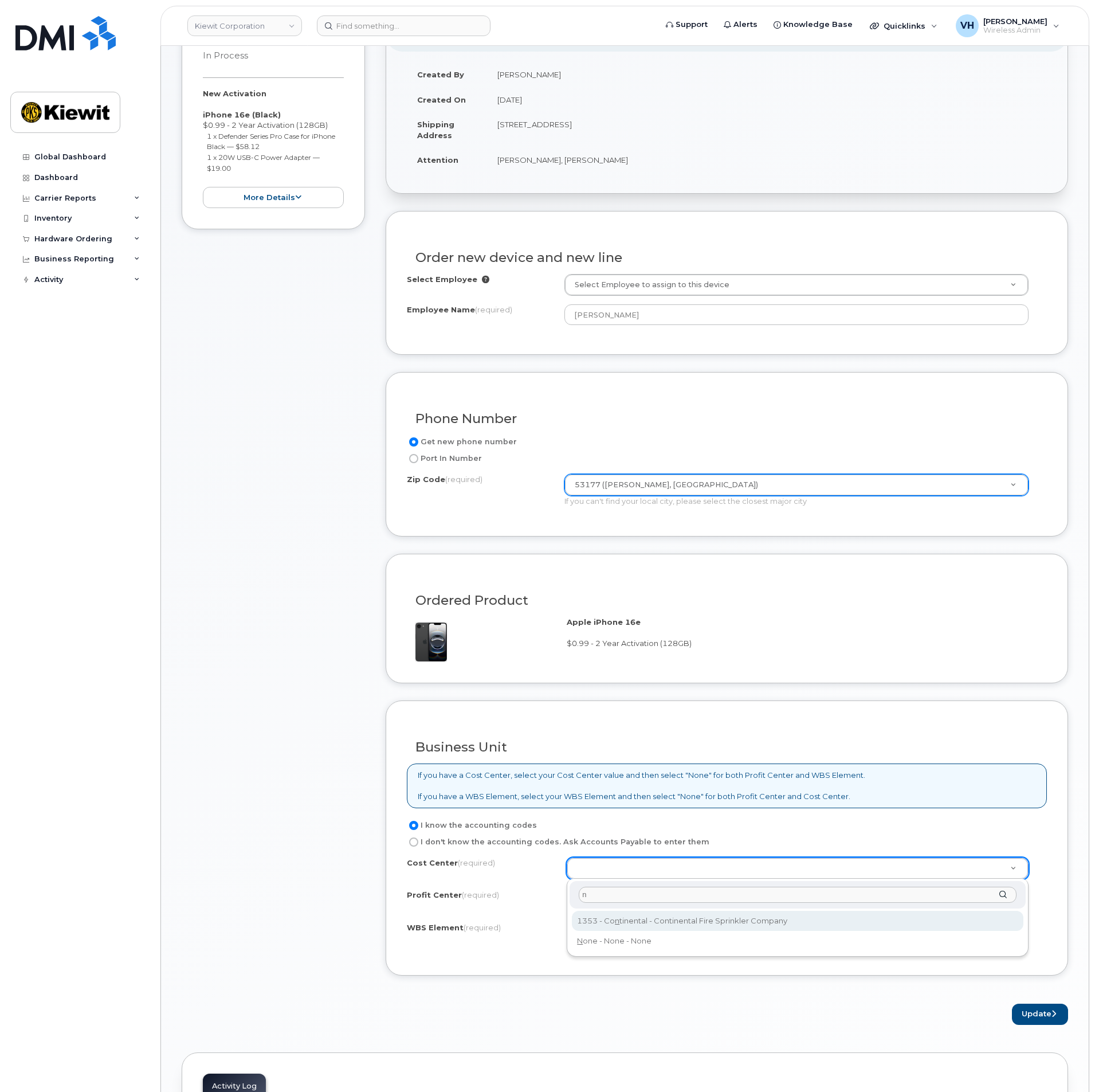
type input "n"
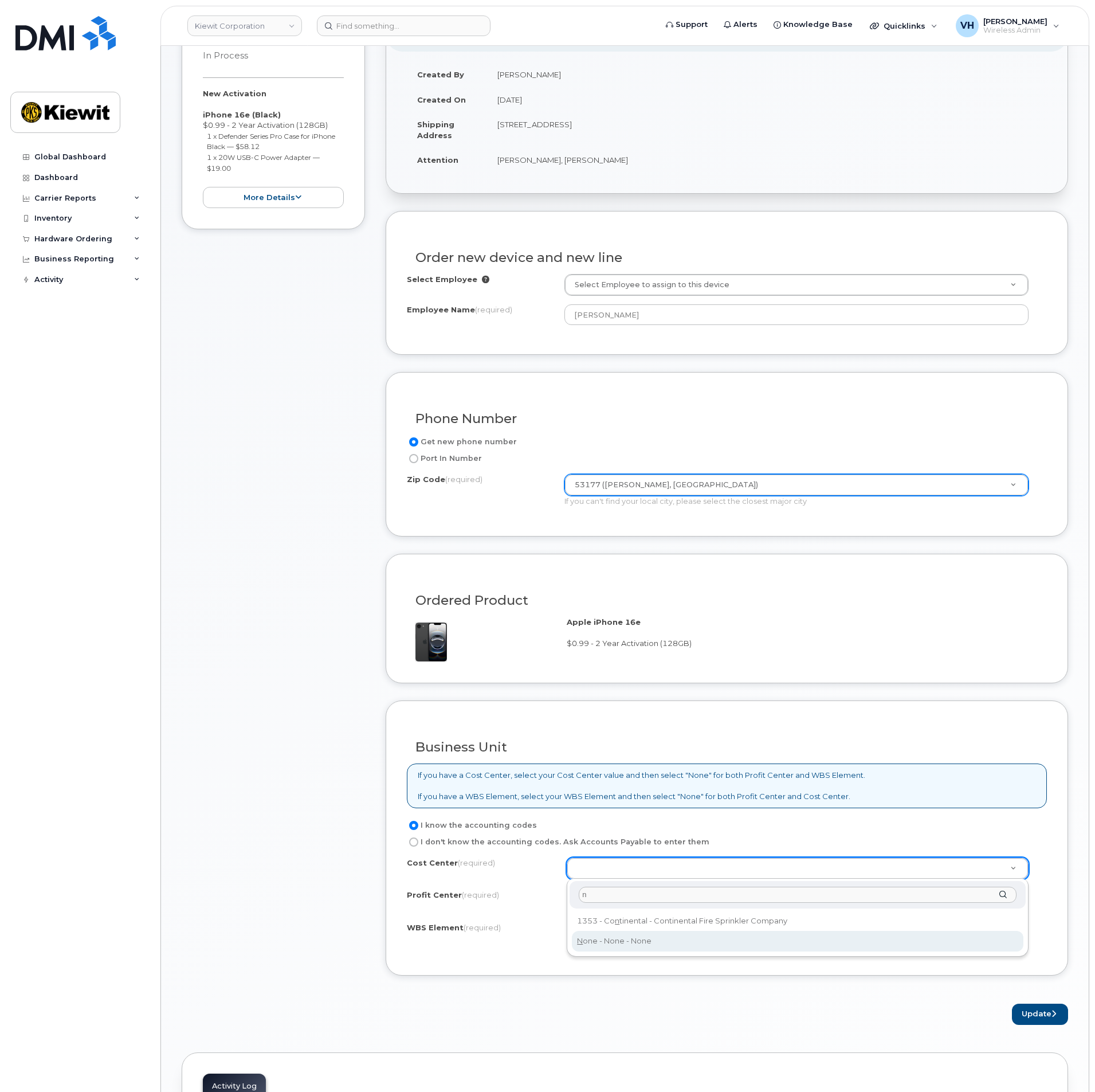
drag, startPoint x: 599, startPoint y: 940, endPoint x: 593, endPoint y: 909, distance: 31.6
type input "None"
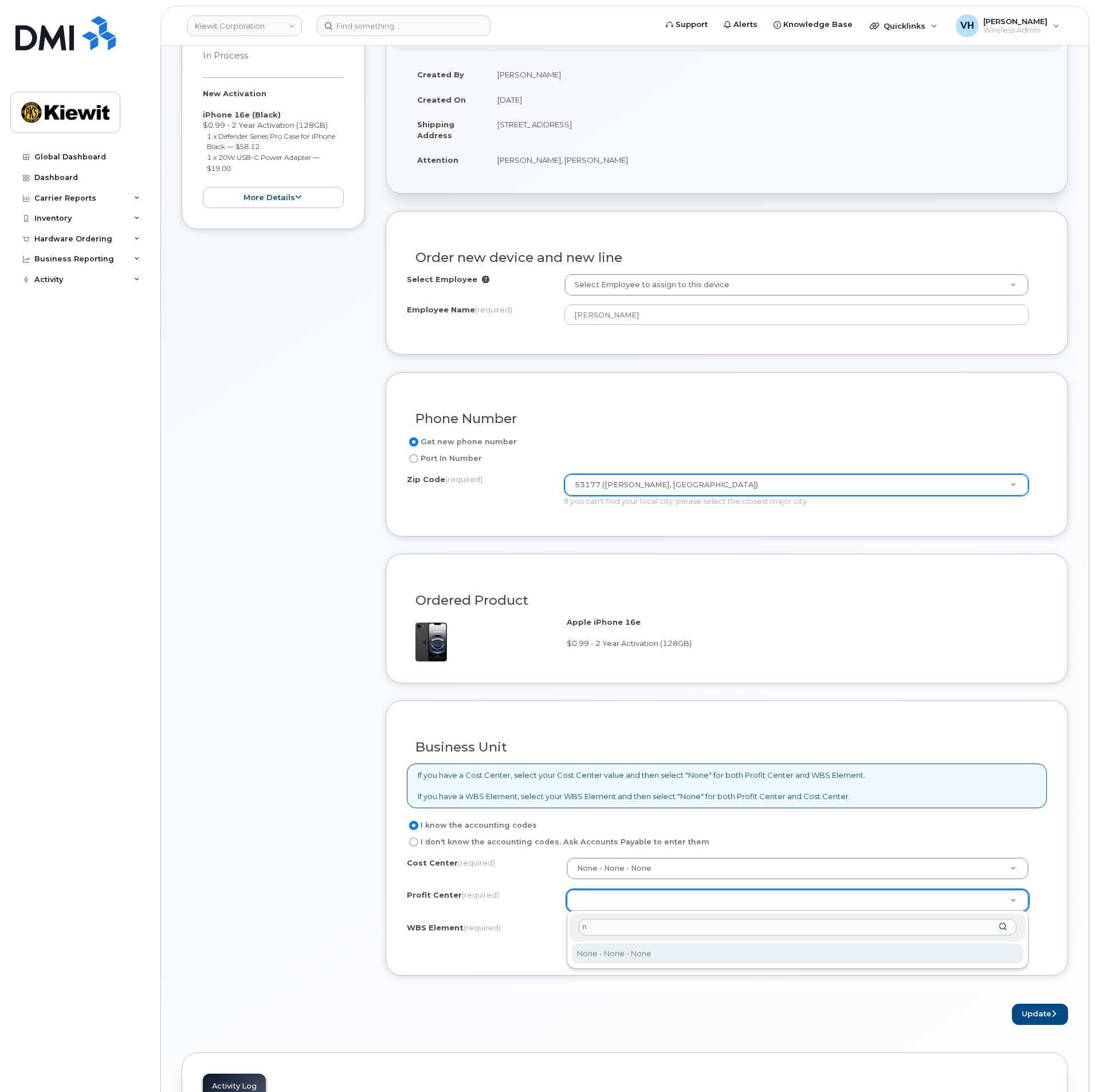
type input "n"
drag, startPoint x: 607, startPoint y: 952, endPoint x: 621, endPoint y: 937, distance: 20.5
select select "None"
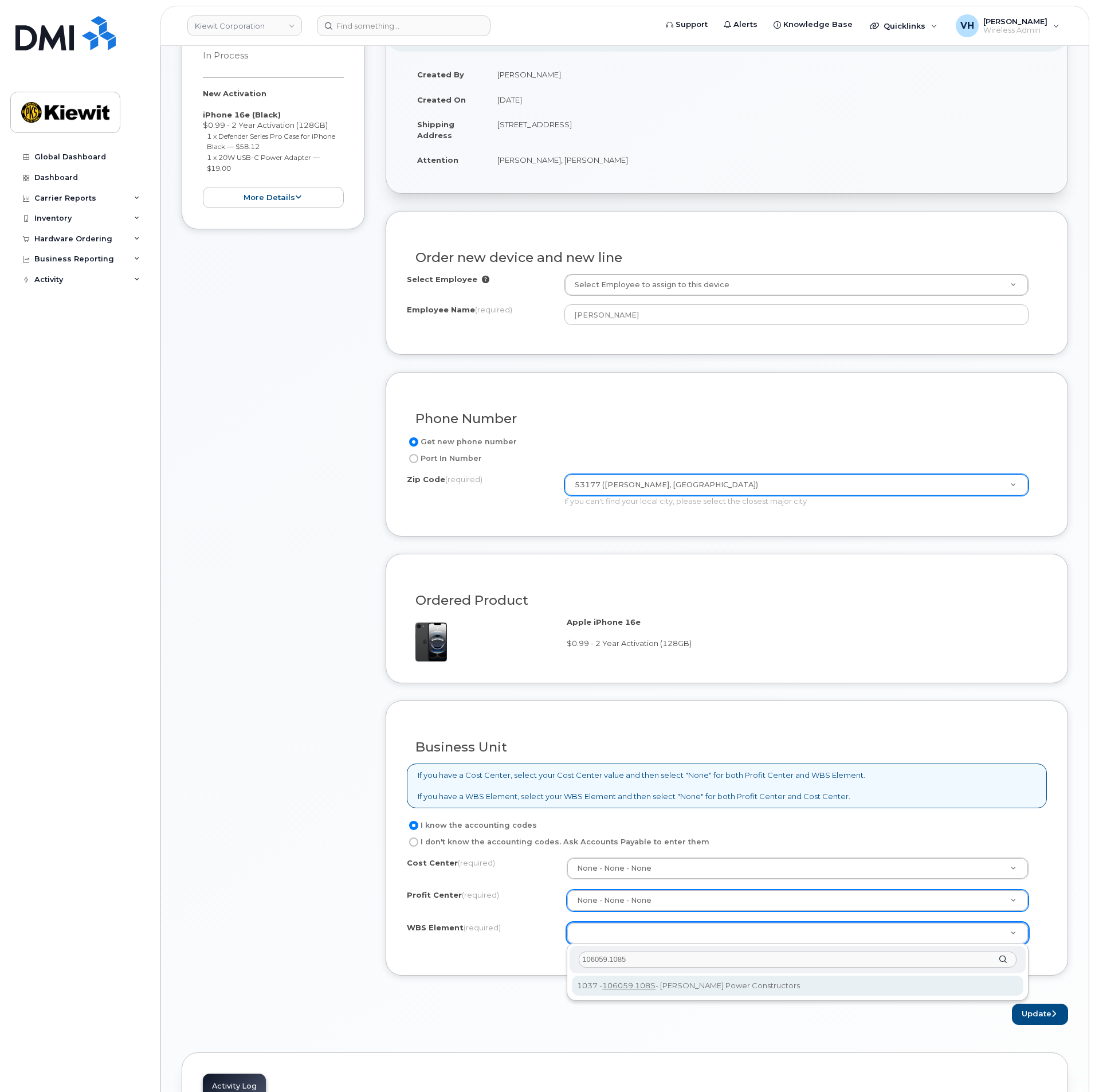
type input "106059.1085"
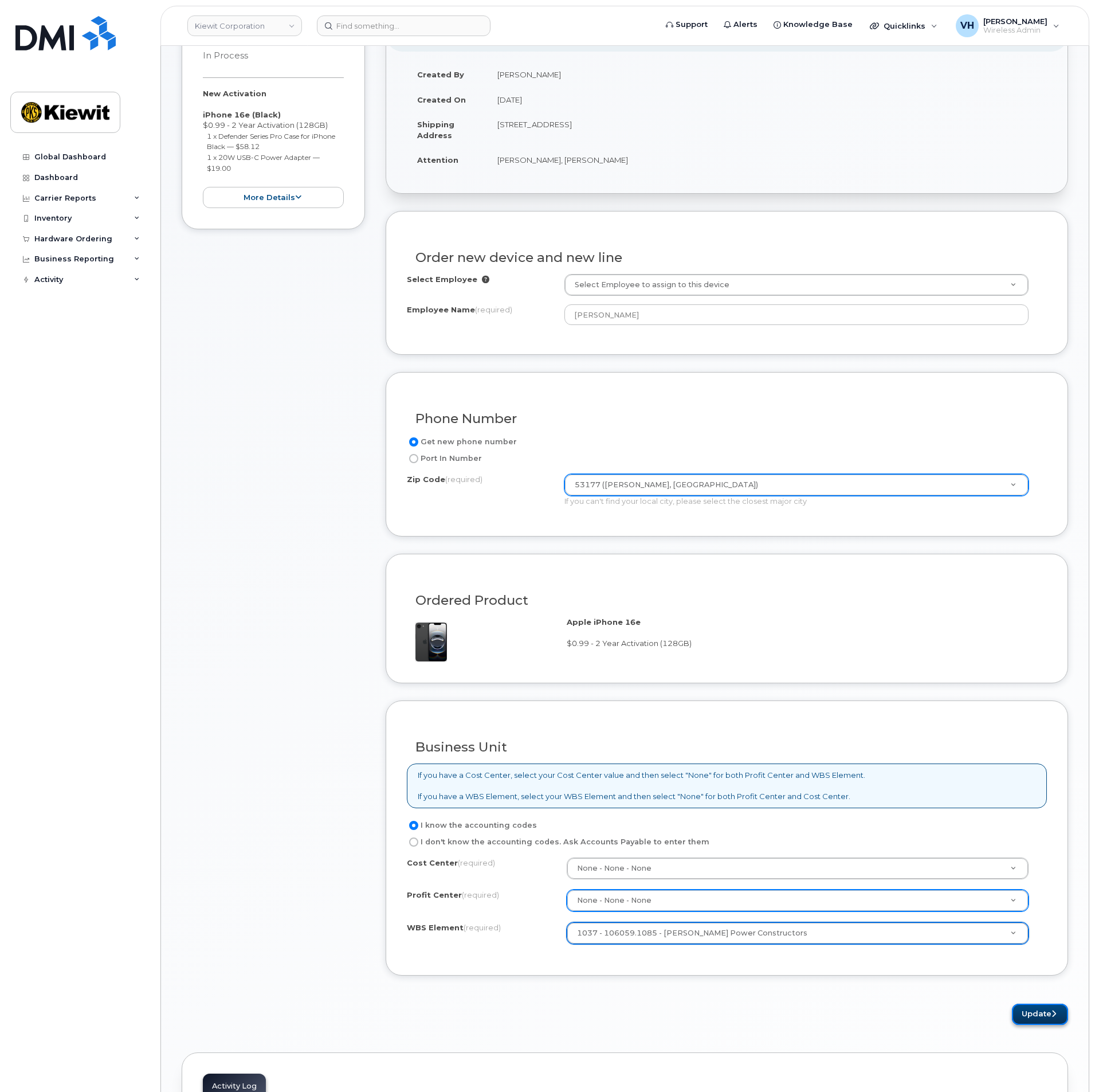
click at [1044, 1018] on button "Update" at bounding box center [1040, 1014] width 56 height 22
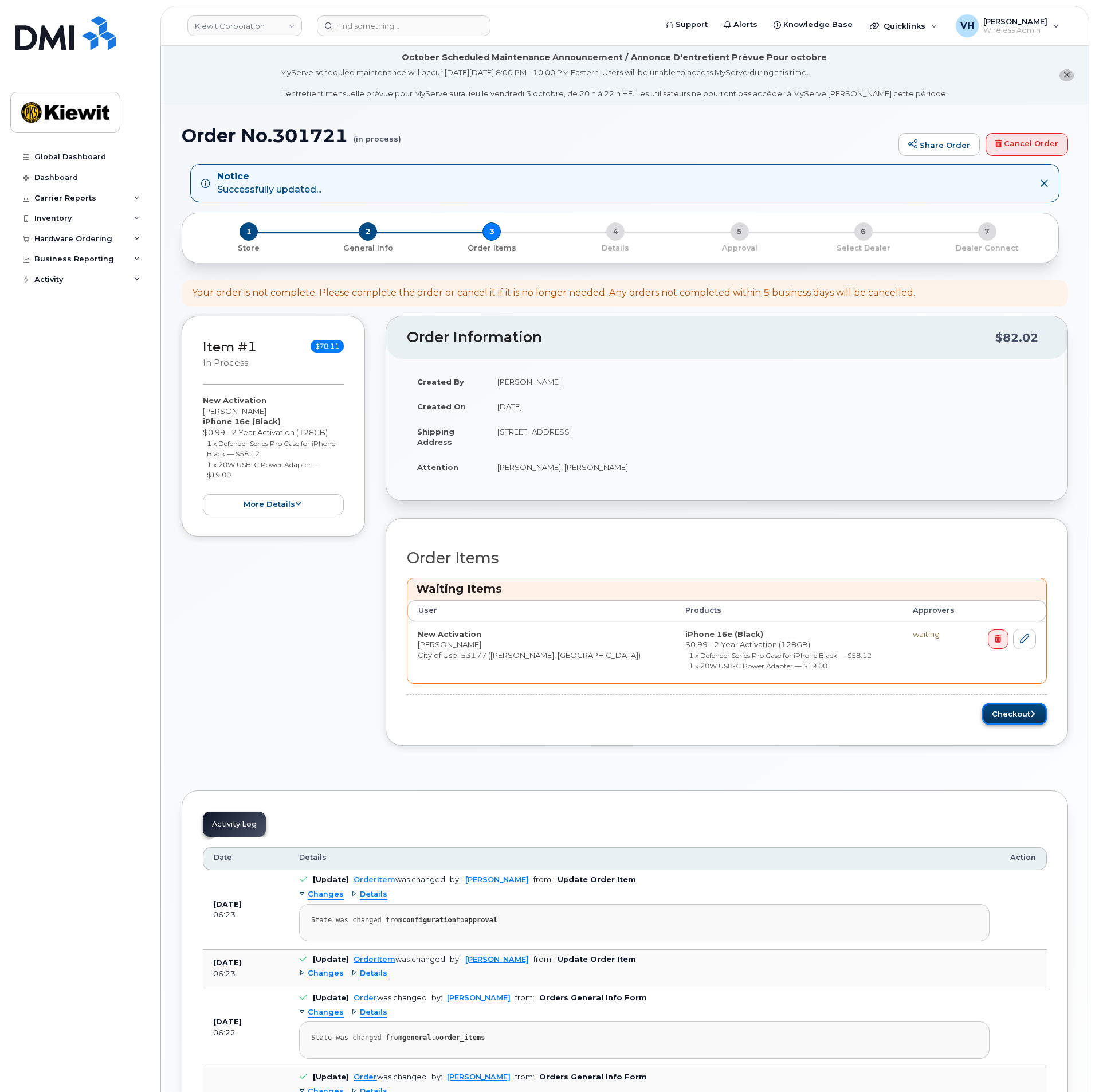
drag, startPoint x: 1004, startPoint y: 719, endPoint x: 1018, endPoint y: 719, distance: 14.0
click at [1004, 719] on button "Checkout" at bounding box center [1014, 714] width 65 height 22
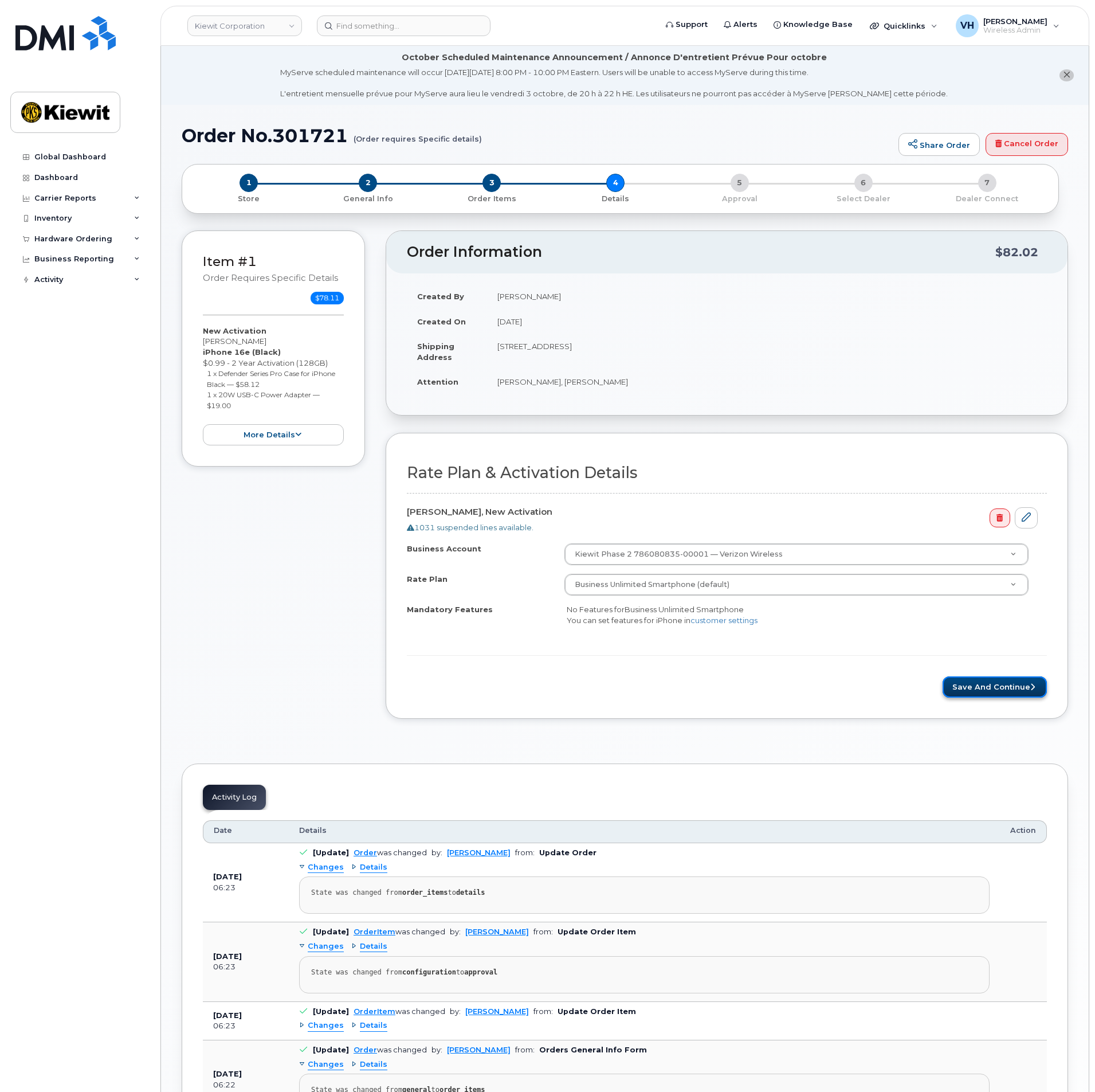
click at [1022, 686] on button "Save and Continue" at bounding box center [995, 687] width 104 height 22
click at [320, 131] on h1 "Order No.301721 (Order requires Specific details)" at bounding box center [537, 136] width 711 height 20
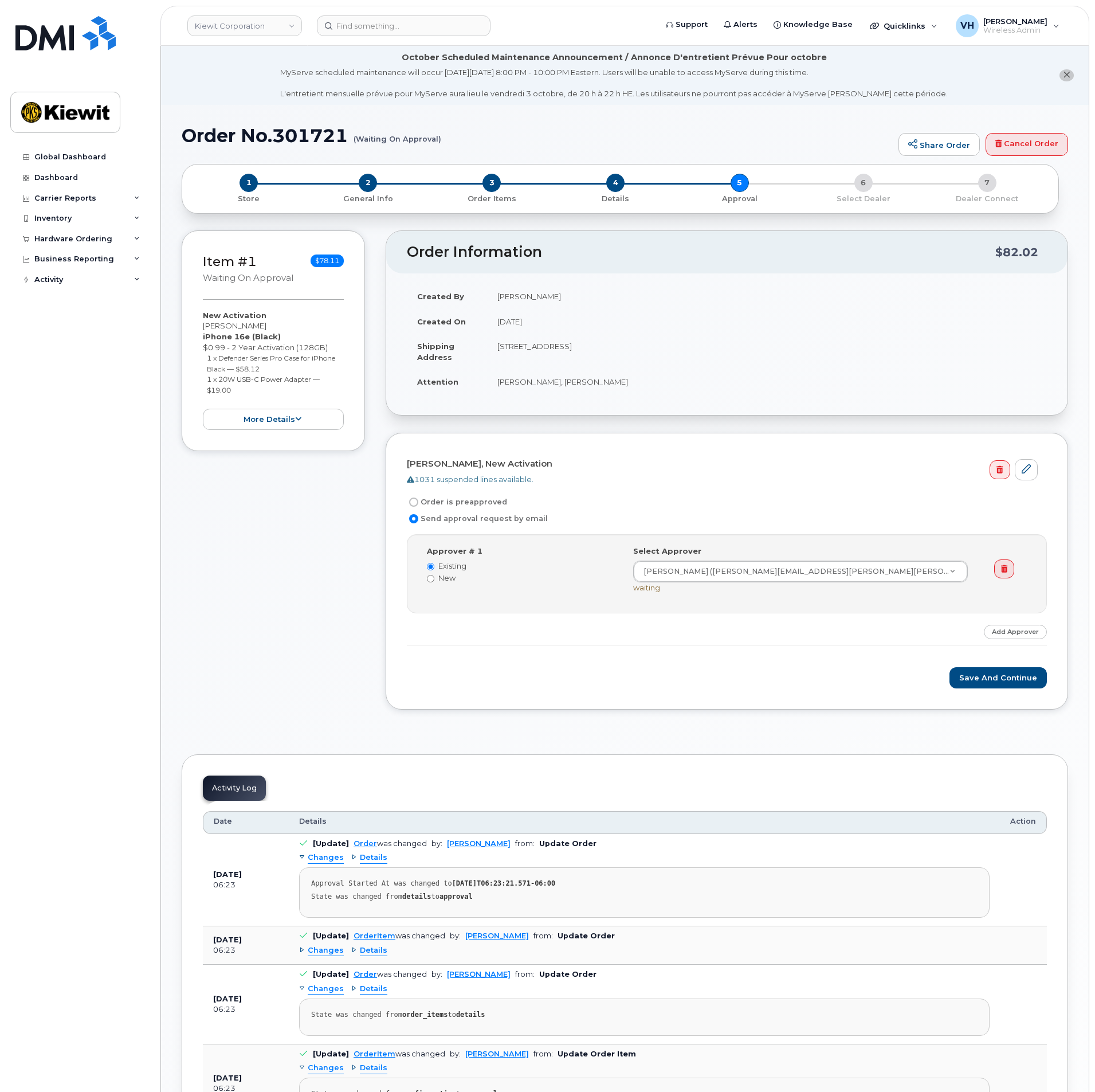
click at [328, 141] on h1 "Order No.301721 (Waiting On Approval)" at bounding box center [537, 136] width 711 height 20
copy h1 "301721"
